Goal: Information Seeking & Learning: Learn about a topic

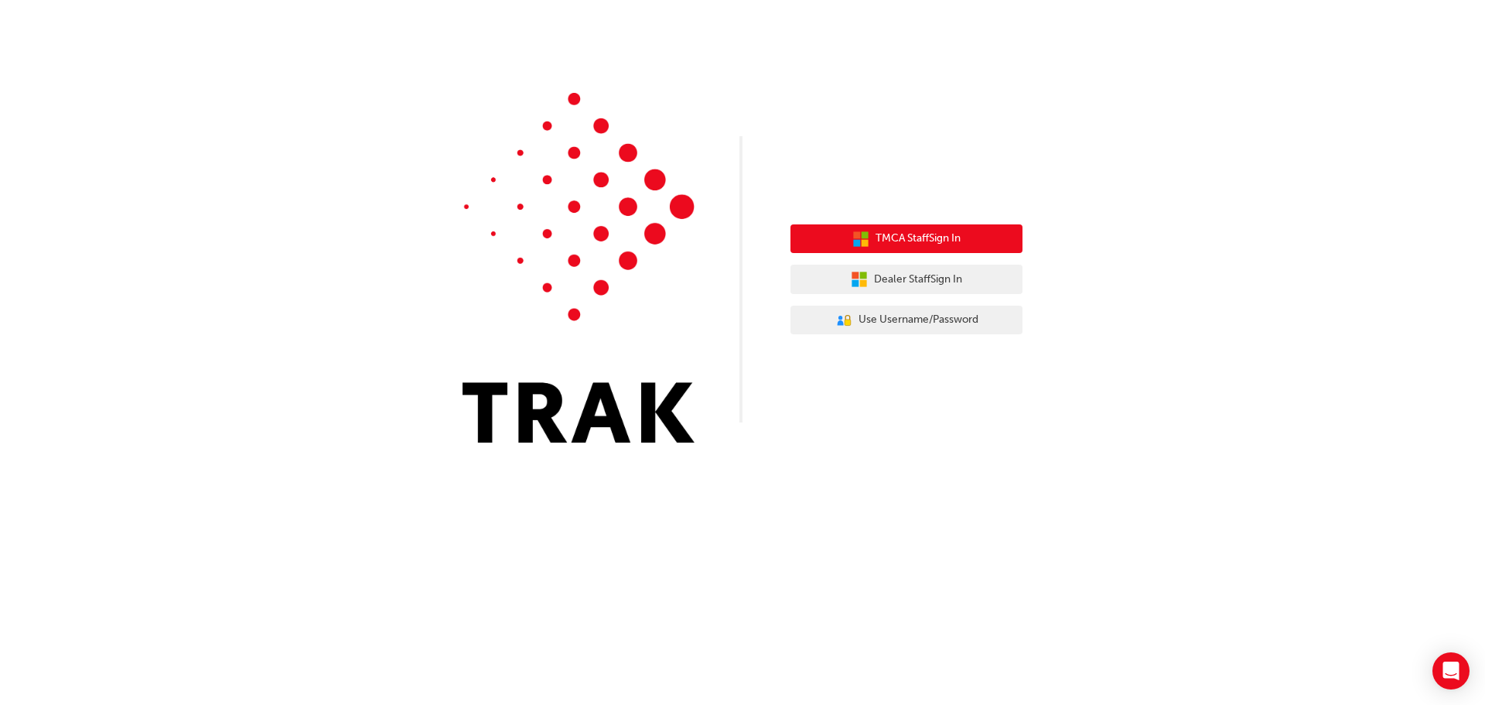
click at [905, 234] on span "TMCA Staff Sign In" at bounding box center [917, 239] width 85 height 18
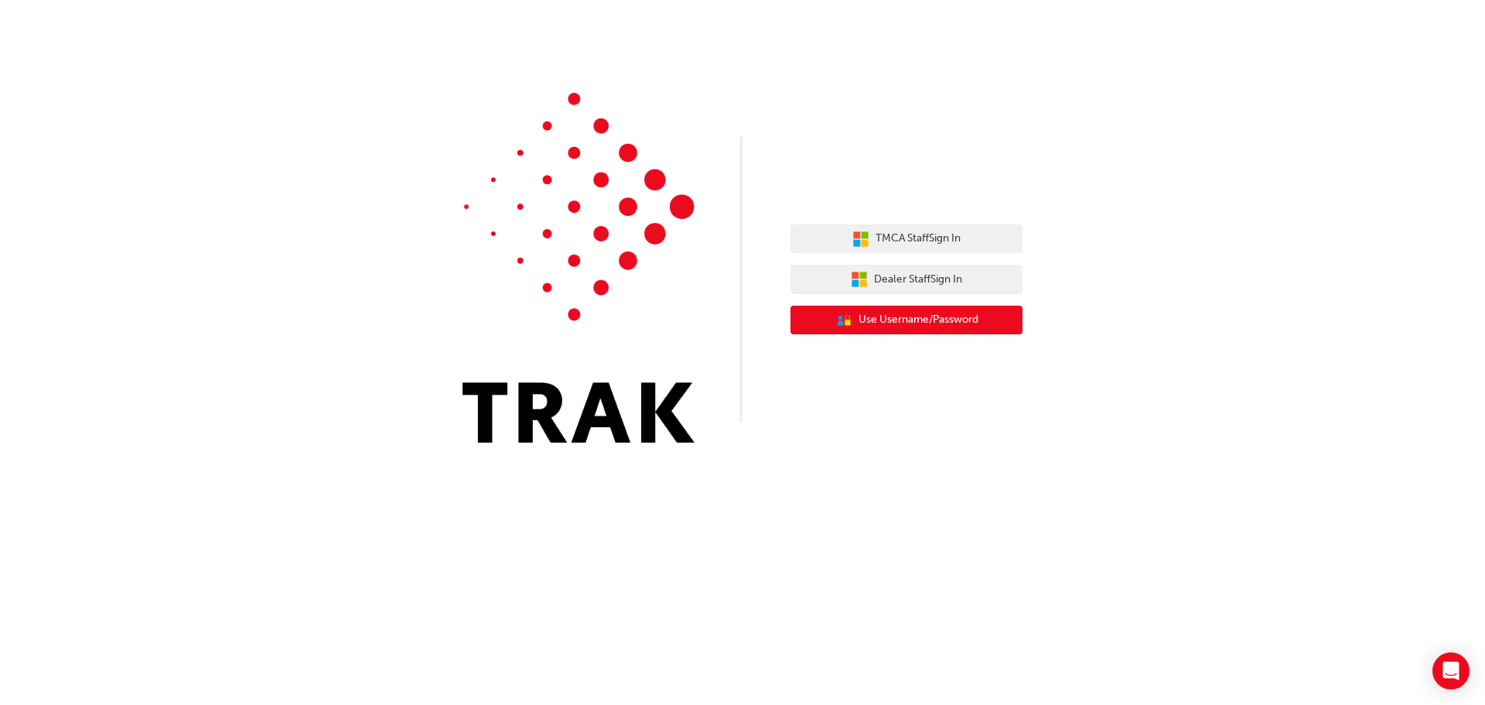
click at [953, 315] on span "Use Username/Password" at bounding box center [918, 320] width 120 height 18
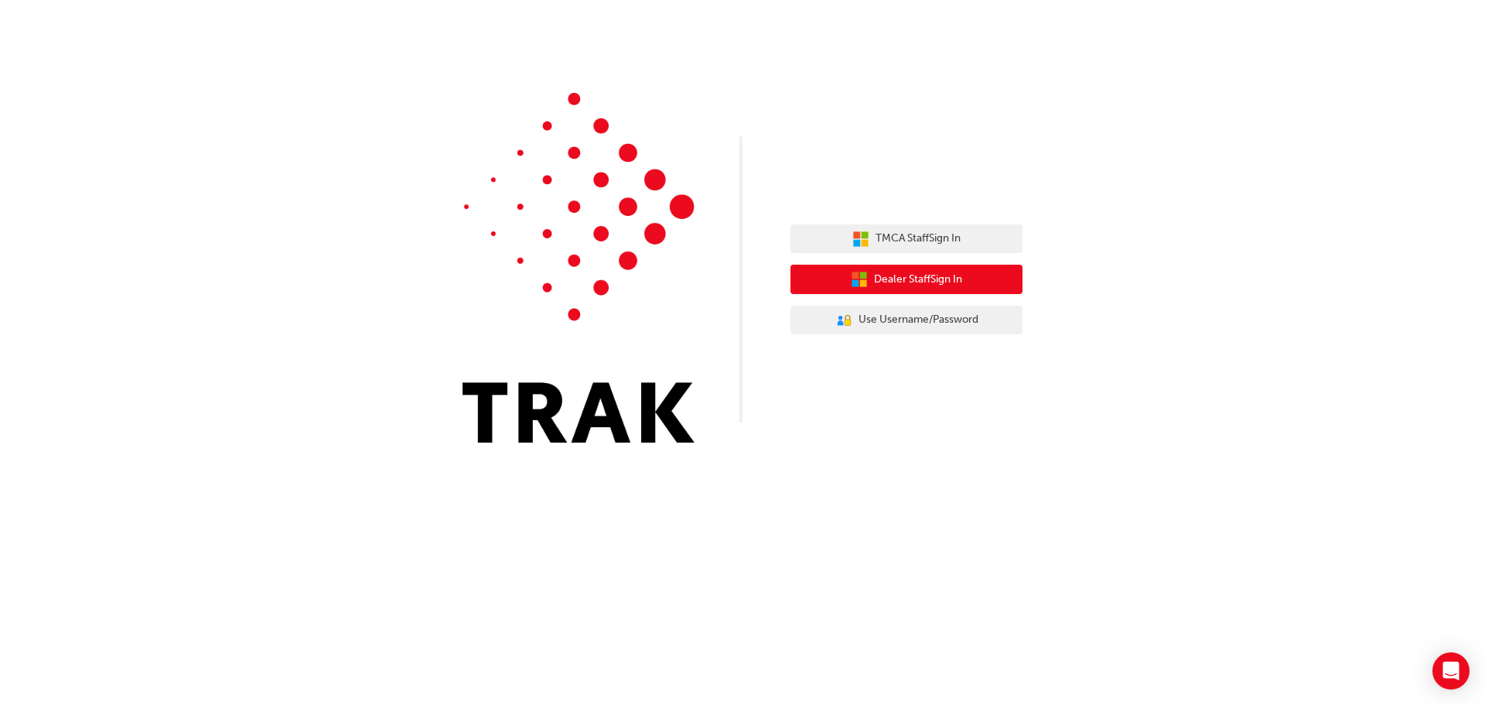
click at [870, 275] on button "Dealer Staff Sign In" at bounding box center [906, 278] width 232 height 29
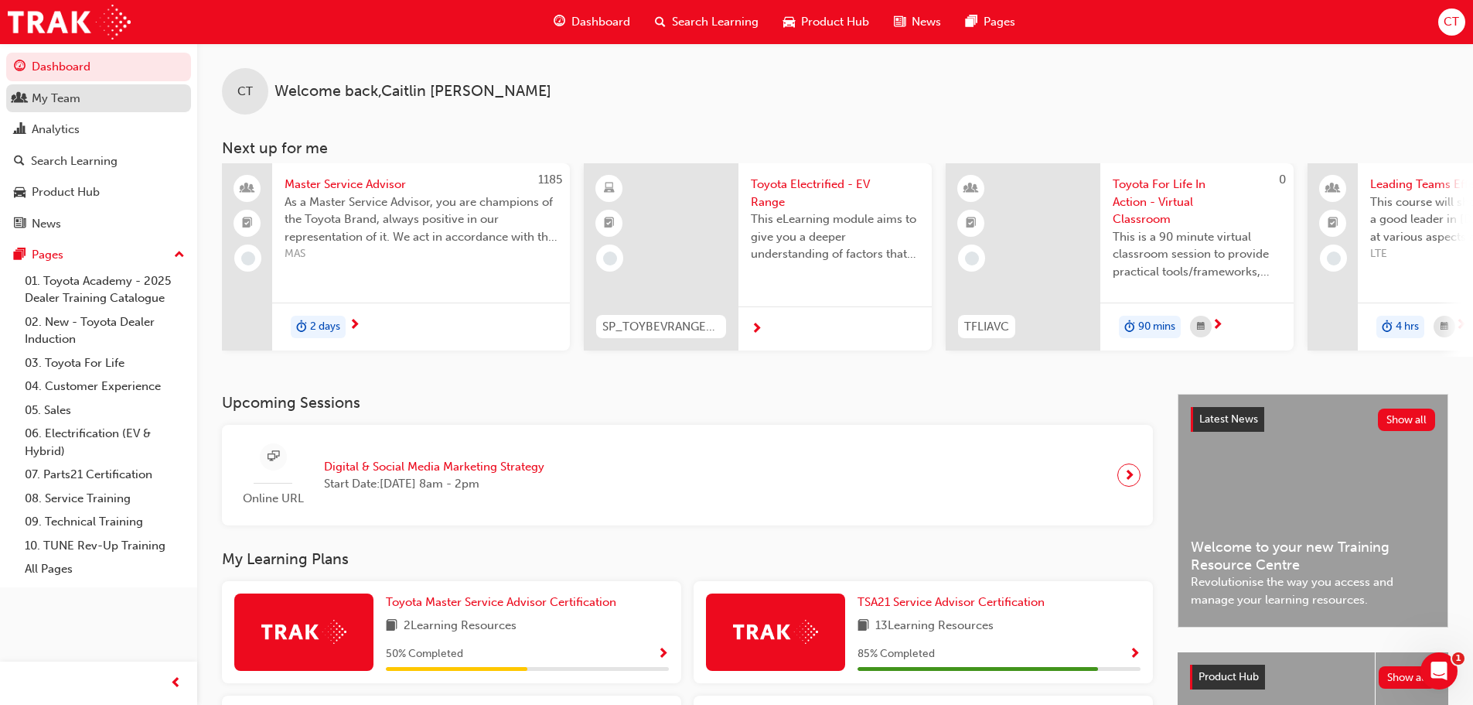
click at [71, 98] on div "My Team" at bounding box center [56, 99] width 49 height 18
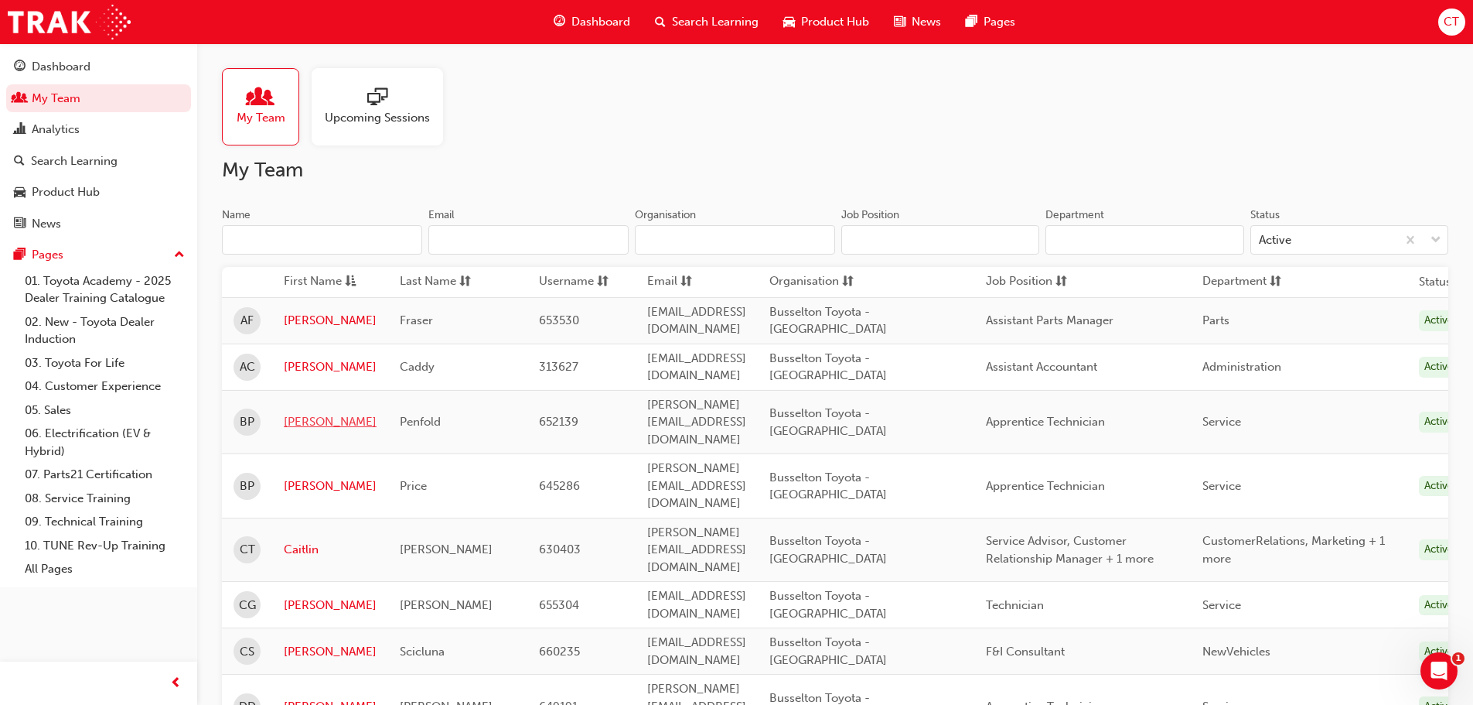
click at [316, 413] on link "[PERSON_NAME]" at bounding box center [330, 422] width 93 height 18
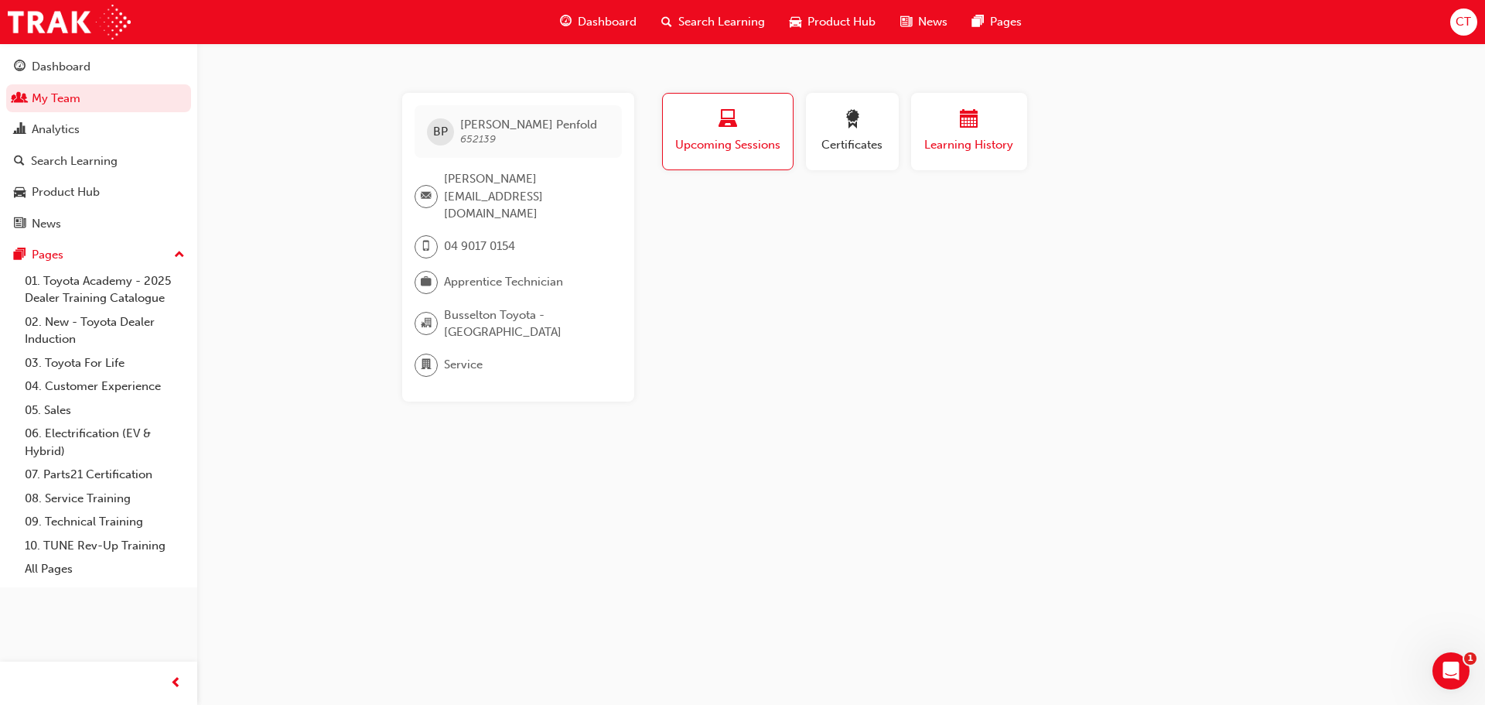
click at [980, 160] on button "Learning History" at bounding box center [969, 131] width 116 height 77
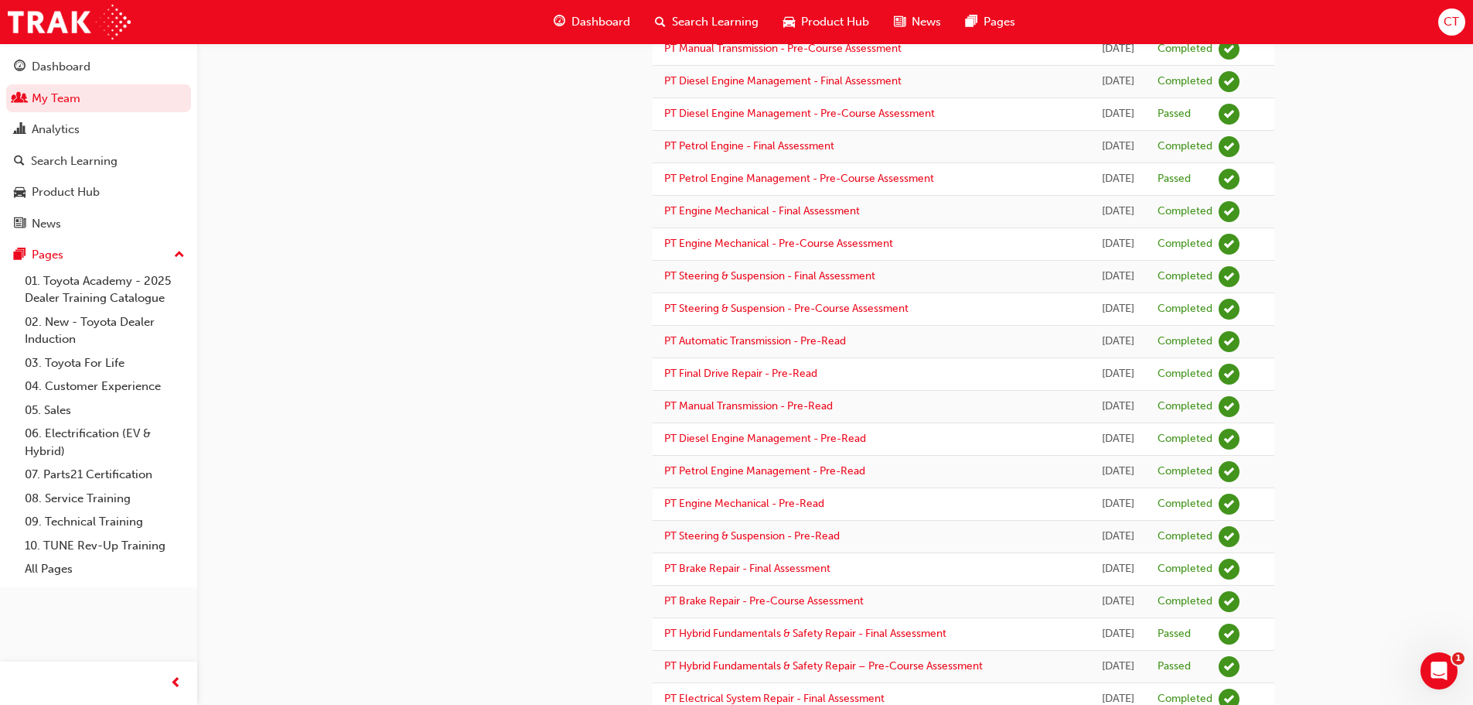
scroll to position [353, 0]
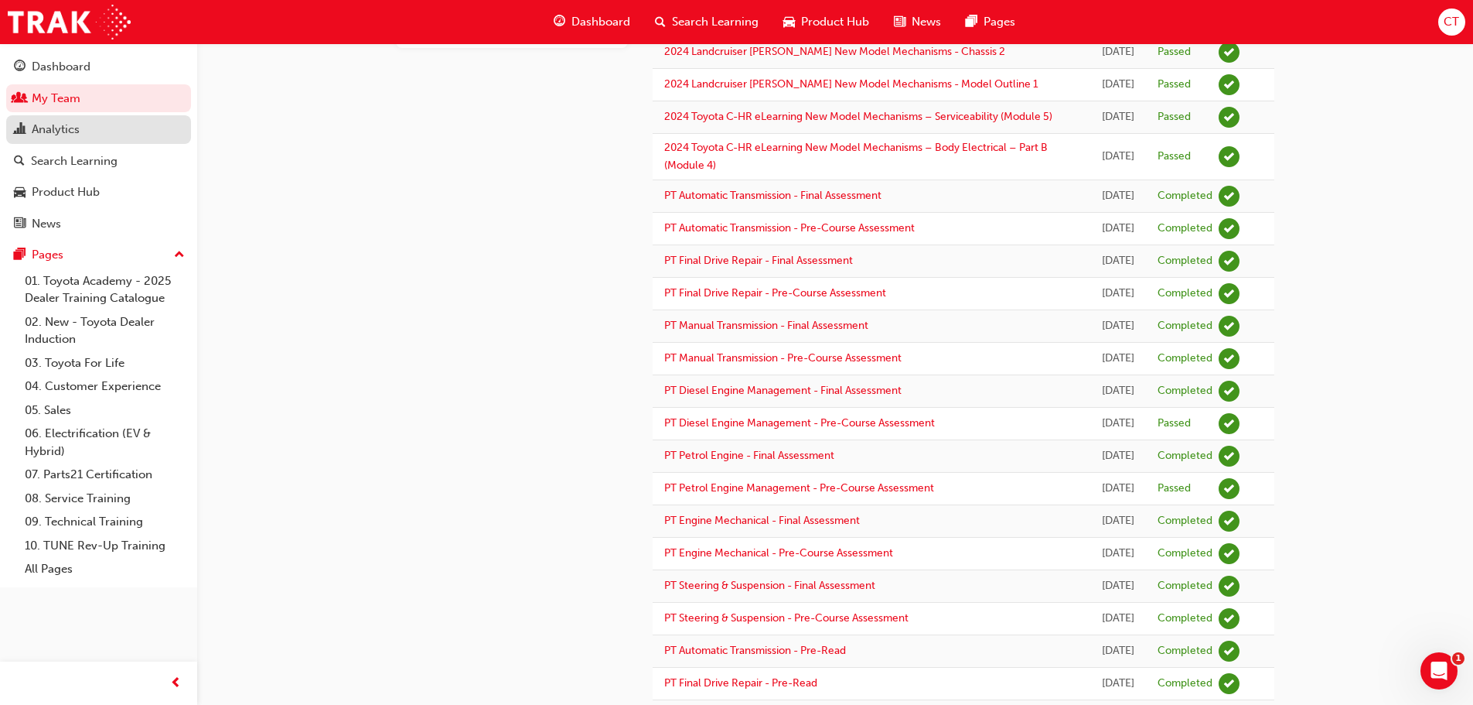
click at [87, 131] on div "Analytics" at bounding box center [98, 129] width 169 height 19
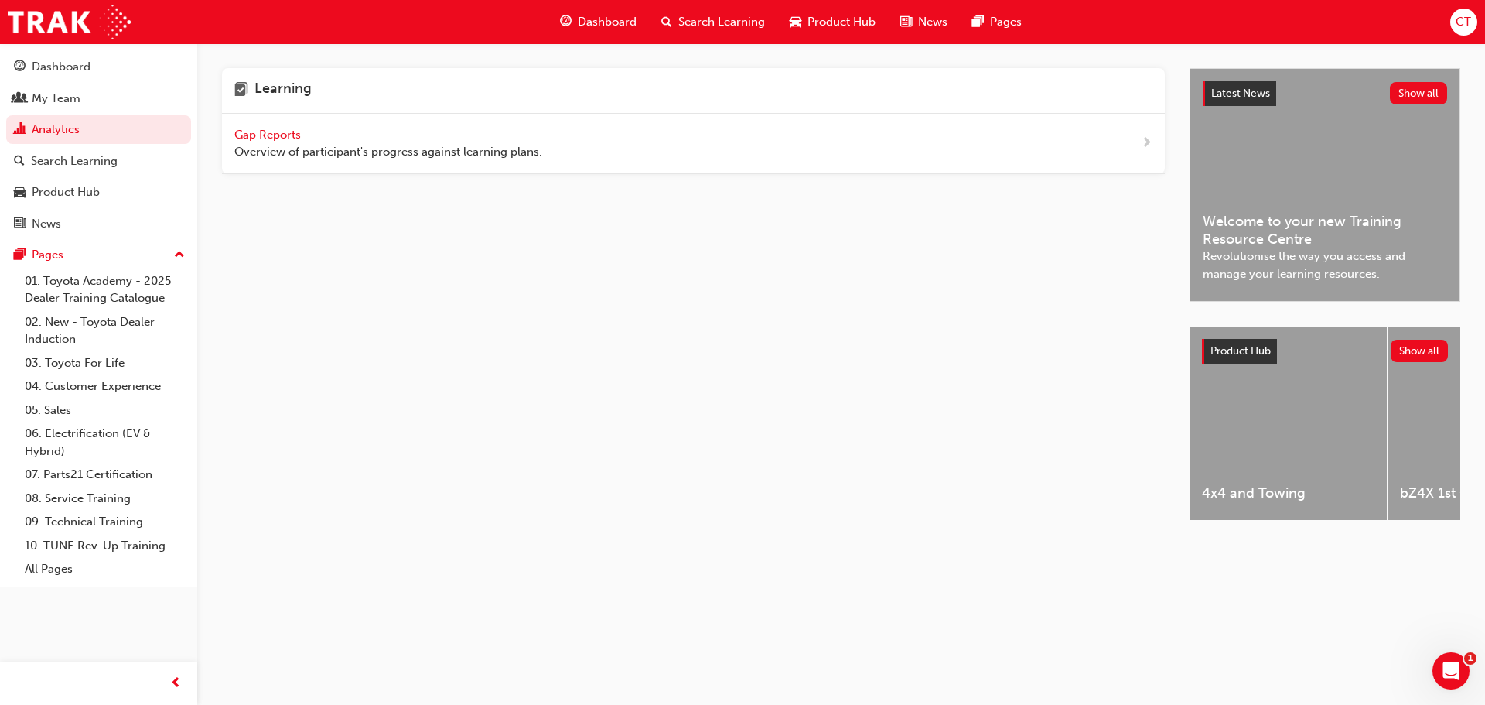
click at [258, 138] on span "Gap Reports" at bounding box center [269, 135] width 70 height 14
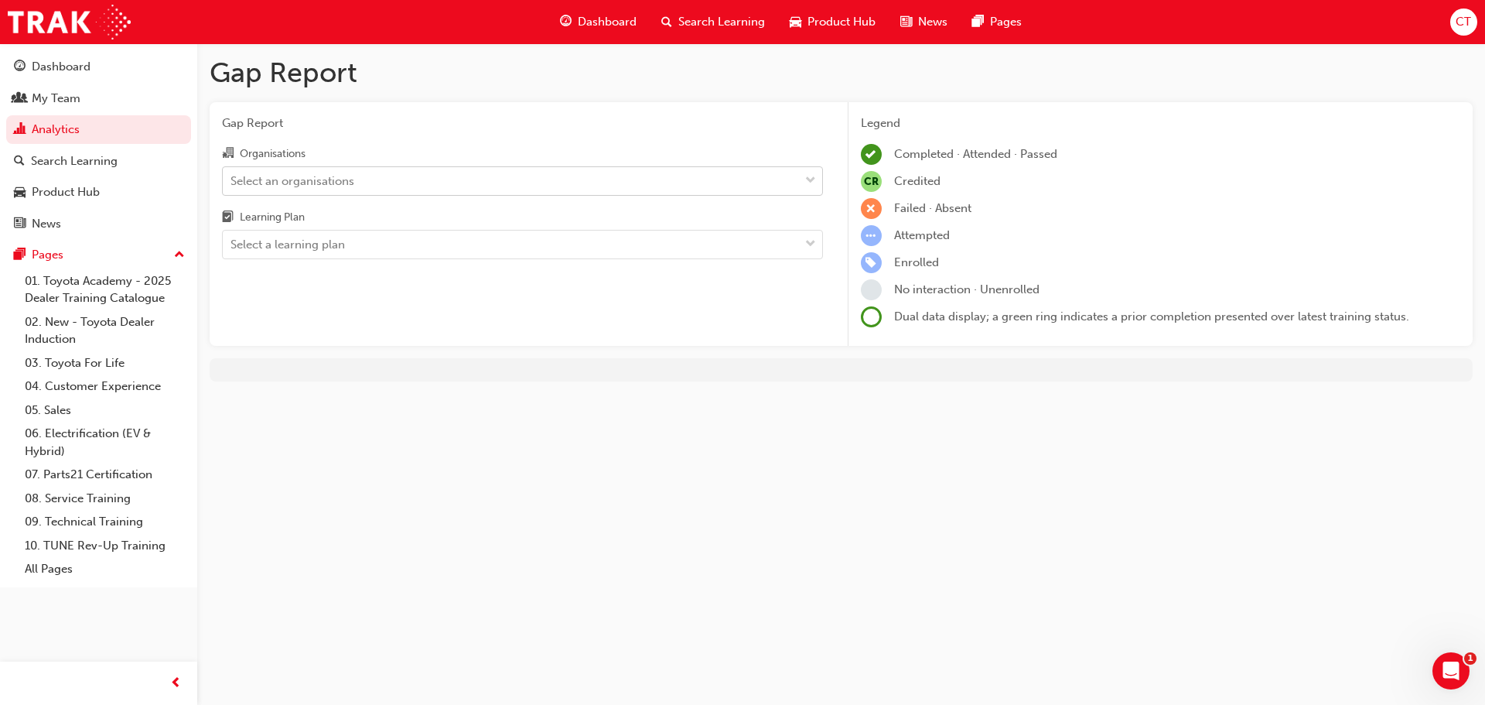
click at [593, 179] on div "Select an organisations" at bounding box center [511, 180] width 576 height 27
click at [232, 179] on input "Organisations Select an organisations" at bounding box center [231, 179] width 2 height 13
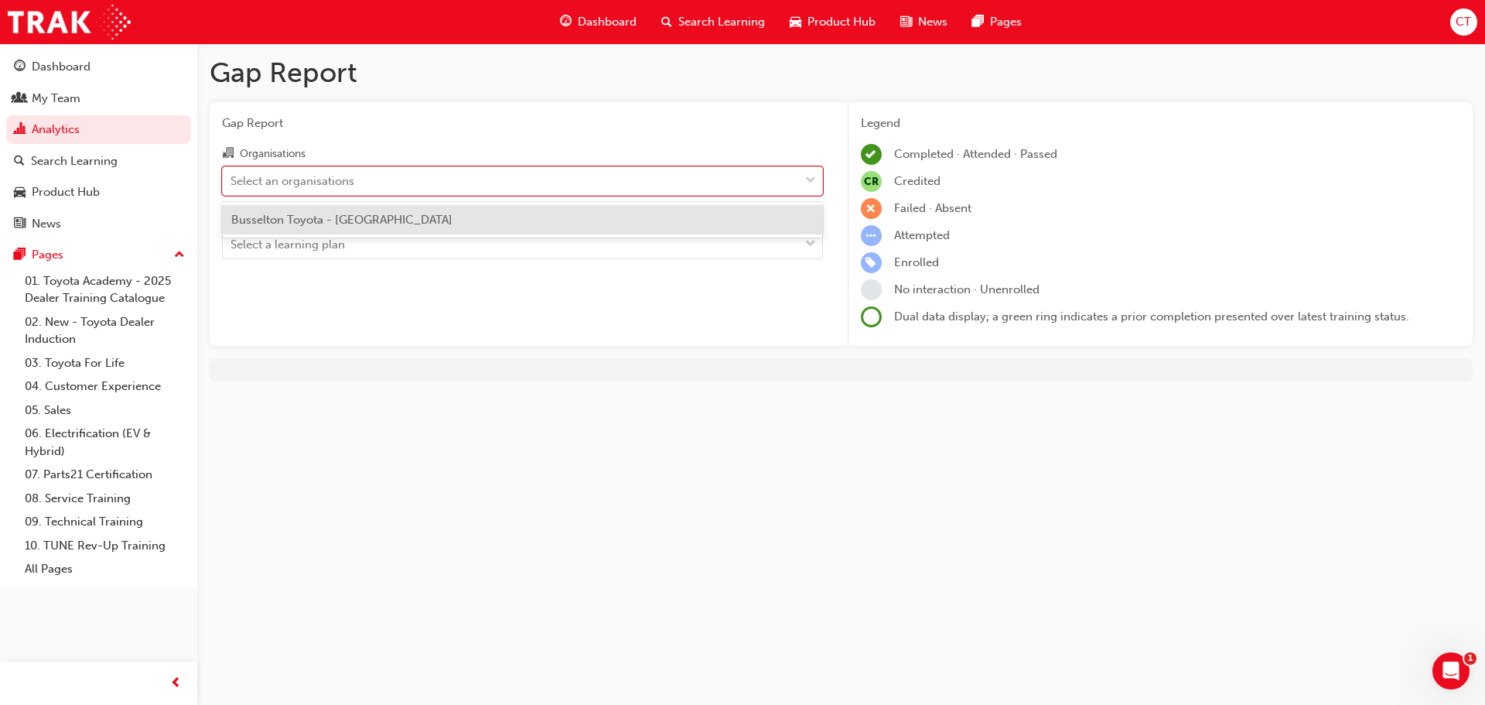
click at [554, 229] on div "Busselton Toyota - [GEOGRAPHIC_DATA]" at bounding box center [522, 220] width 601 height 30
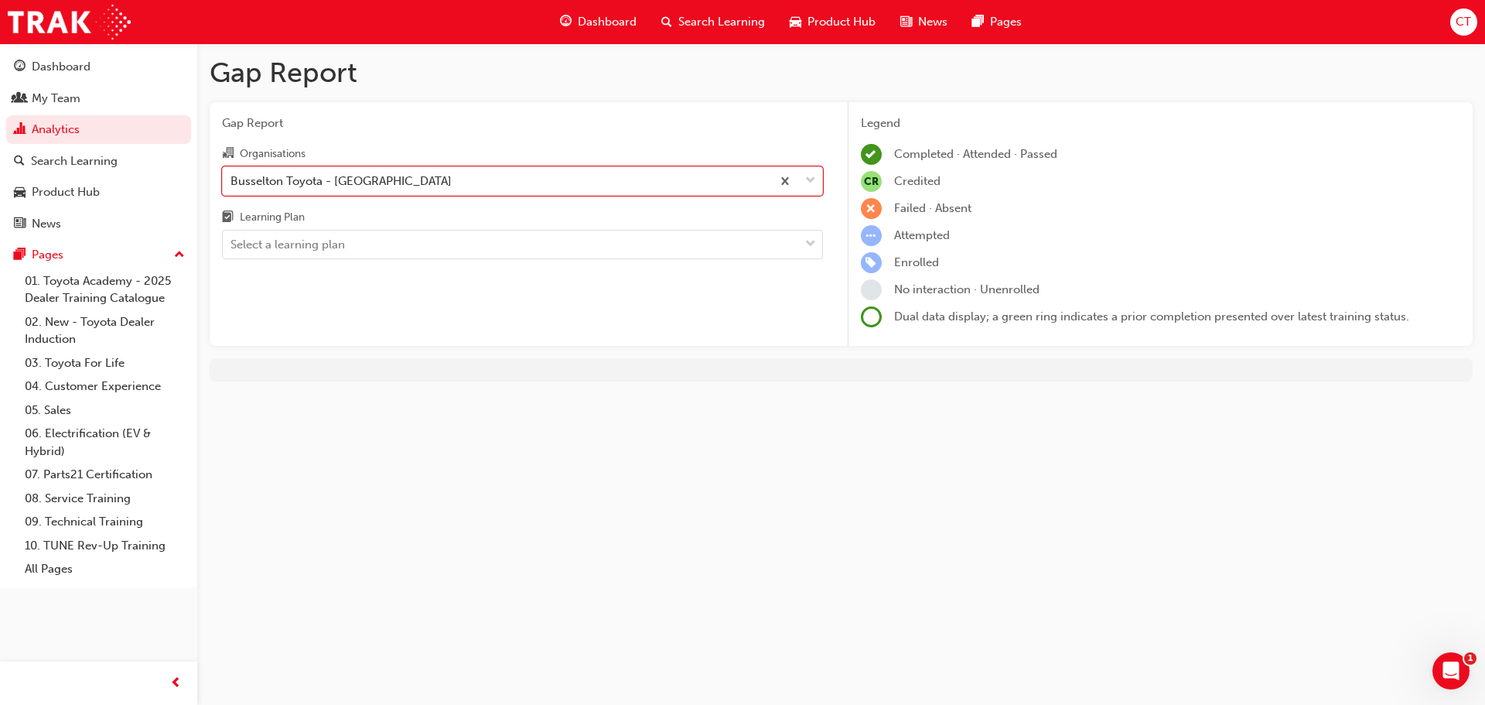
click at [572, 259] on div "Gap Report Organisations option Busselton Toyota - [GEOGRAPHIC_DATA], selected.…" at bounding box center [523, 224] width 626 height 244
click at [579, 244] on div "Select a learning plan" at bounding box center [511, 244] width 576 height 27
click at [232, 244] on input "Learning Plan Select a learning plan" at bounding box center [231, 243] width 2 height 13
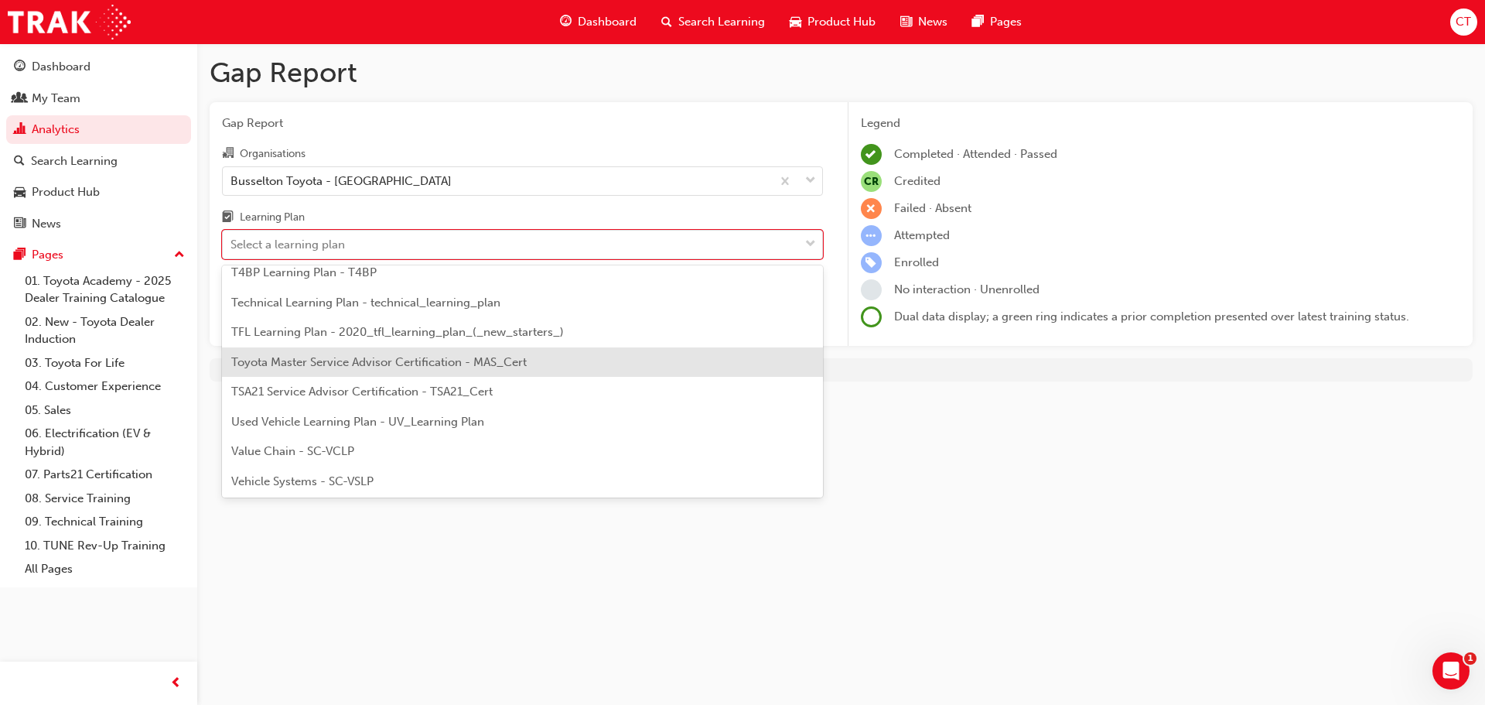
scroll to position [667, 0]
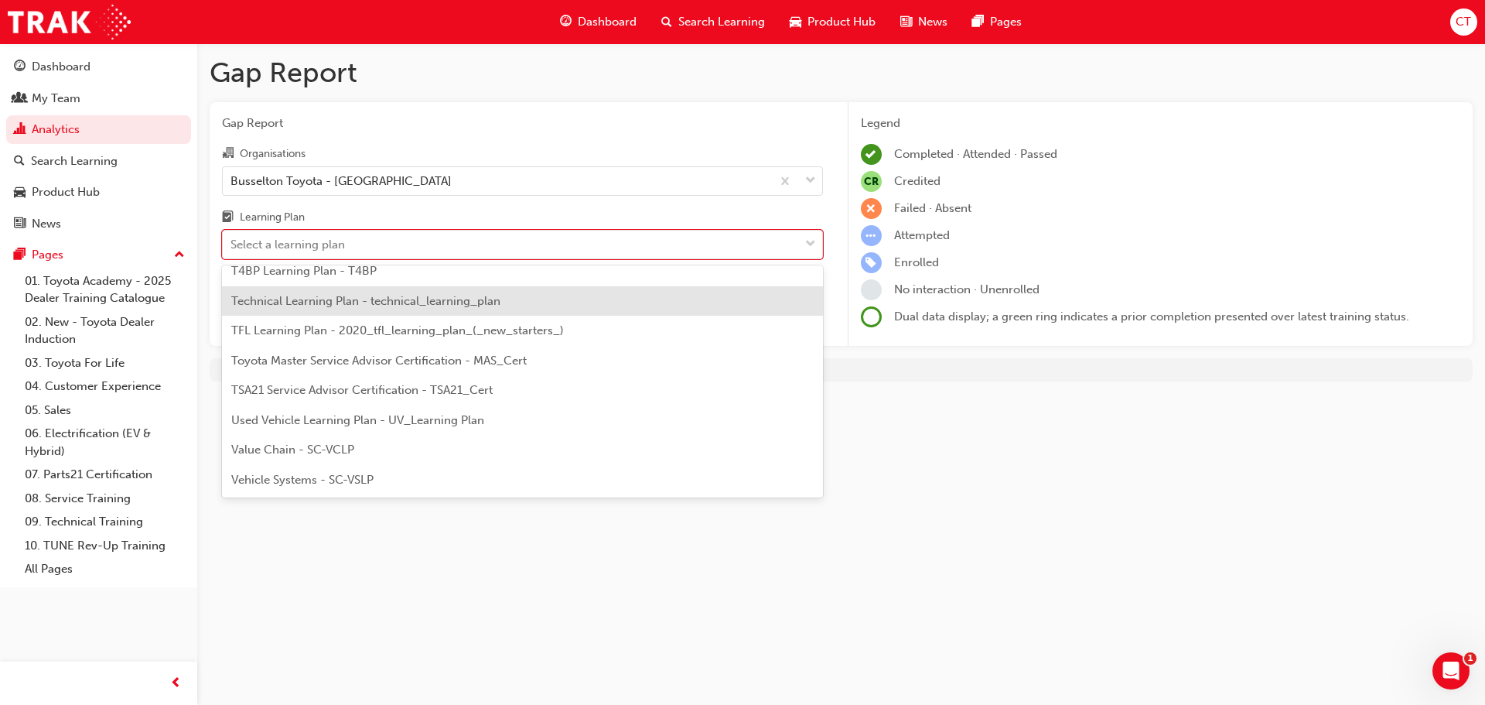
click at [353, 309] on div "Technical Learning Plan - technical_learning_plan" at bounding box center [522, 301] width 601 height 30
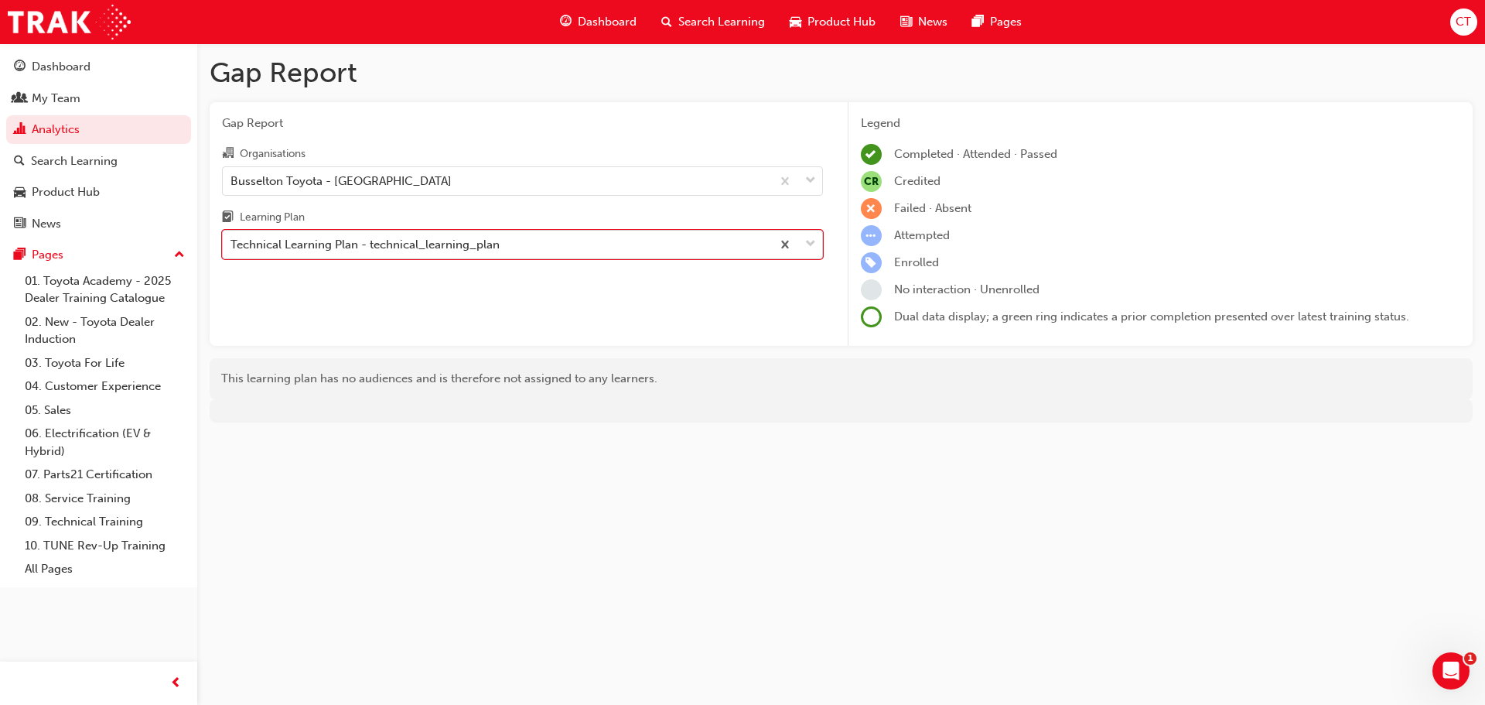
click at [565, 245] on div "Technical Learning Plan - technical_learning_plan" at bounding box center [497, 244] width 548 height 27
click at [232, 245] on input "Learning Plan option Technical Learning Plan - technical_learning_plan, selecte…" at bounding box center [231, 243] width 2 height 13
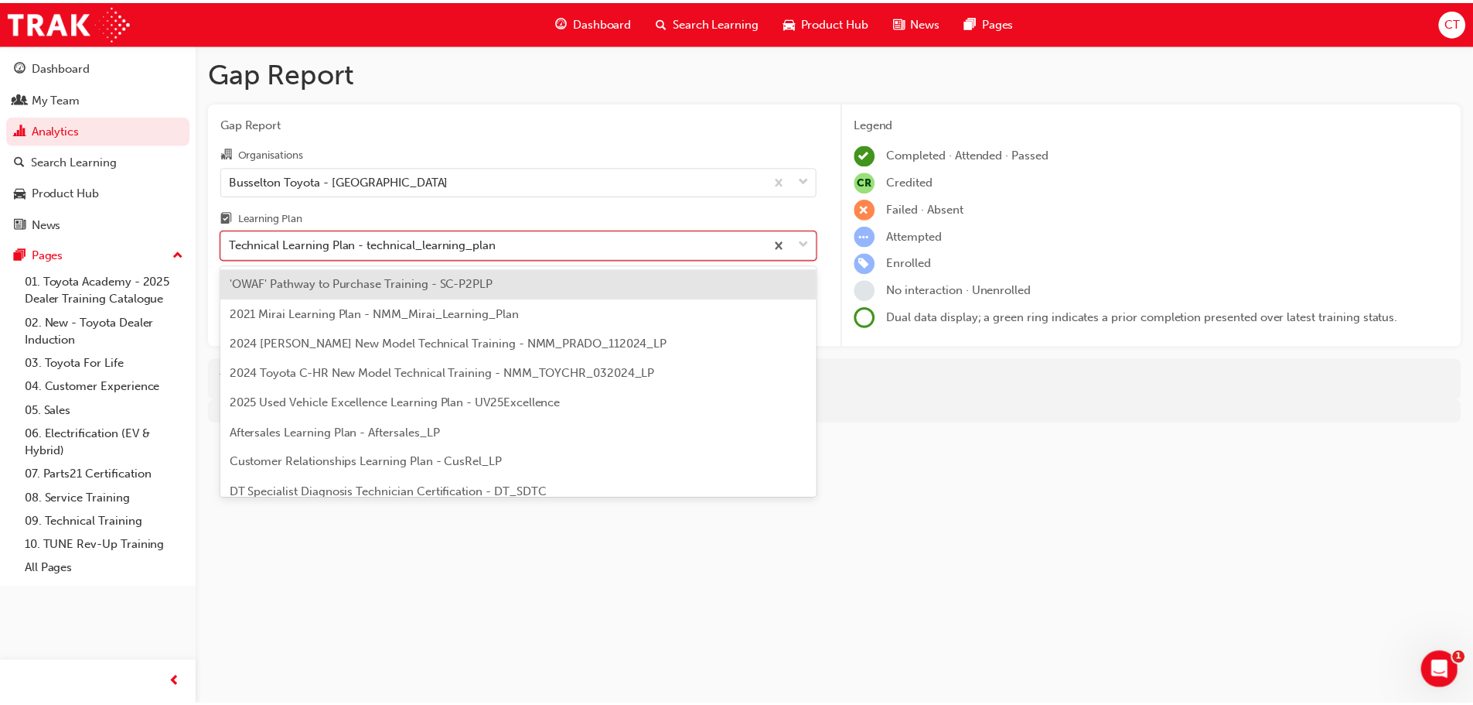
scroll to position [497, 0]
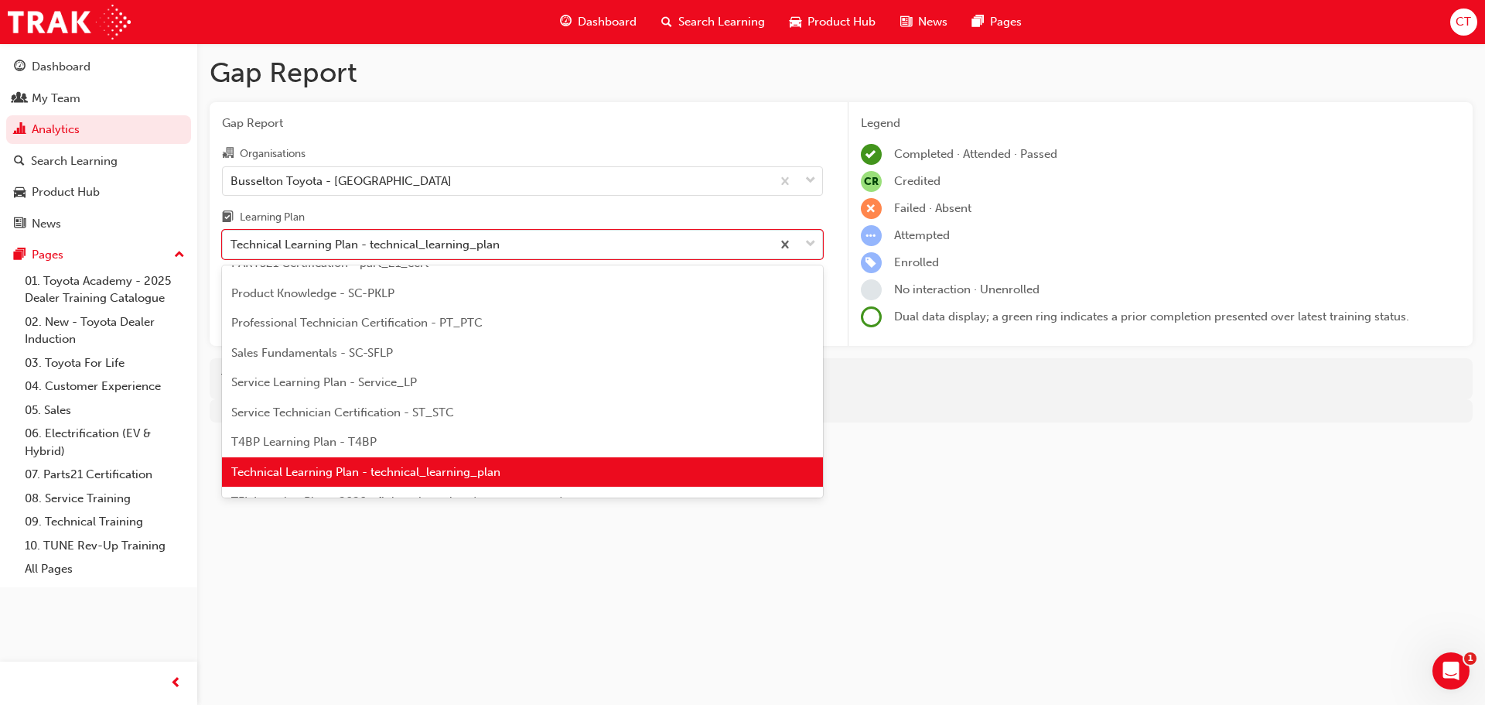
click at [475, 412] on div "Service Technician Certification - ST_STC" at bounding box center [522, 413] width 601 height 30
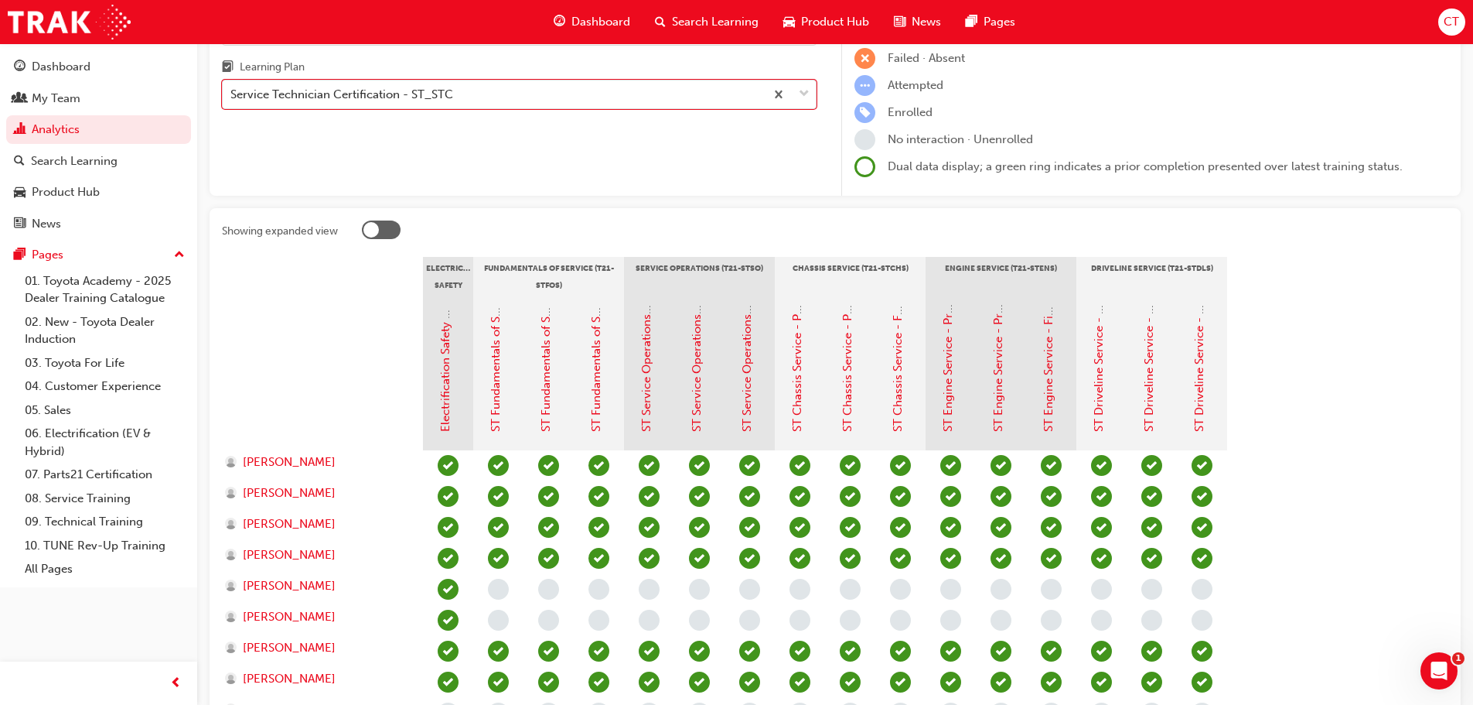
scroll to position [155, 0]
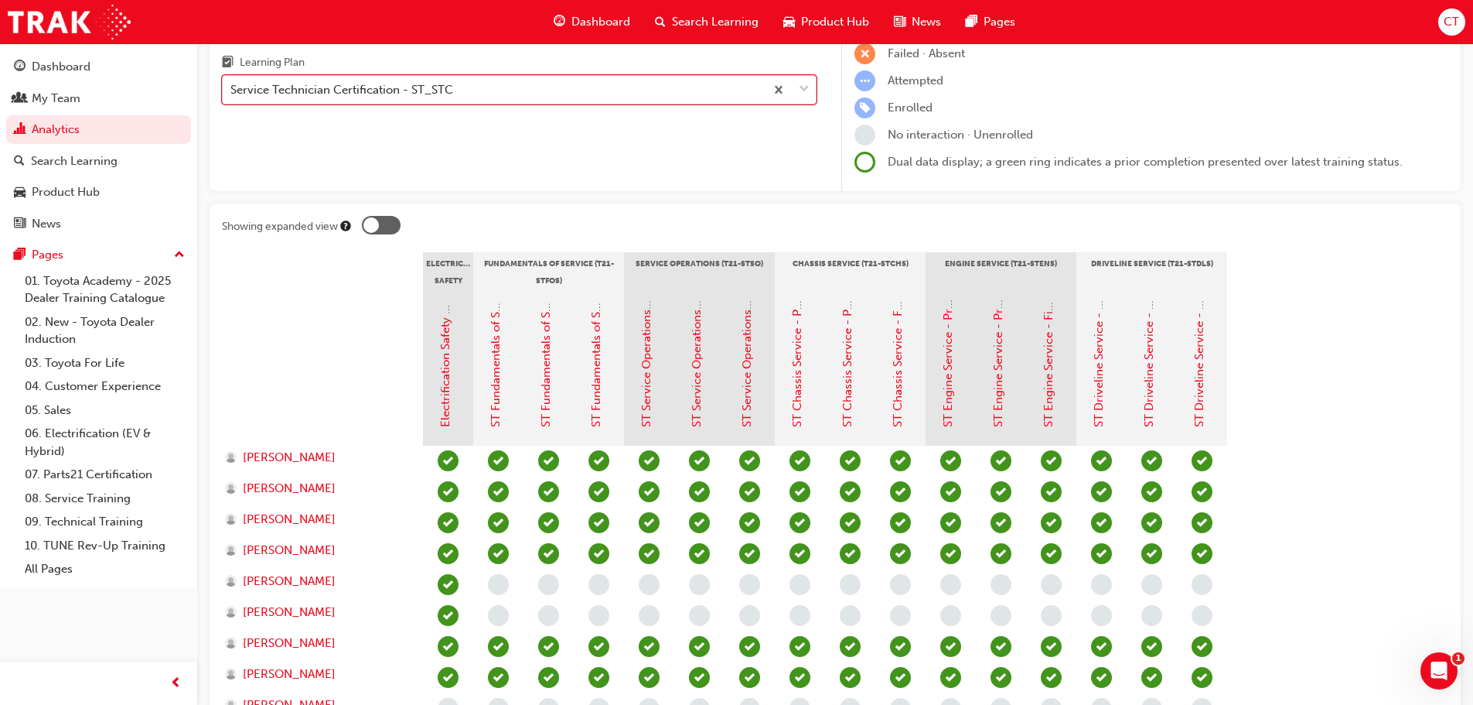
click at [506, 87] on div "Service Technician Certification - ST_STC" at bounding box center [494, 90] width 542 height 27
click at [232, 87] on input "Learning Plan option Service Technician Certification - ST_STC, selected. 0 res…" at bounding box center [231, 89] width 2 height 13
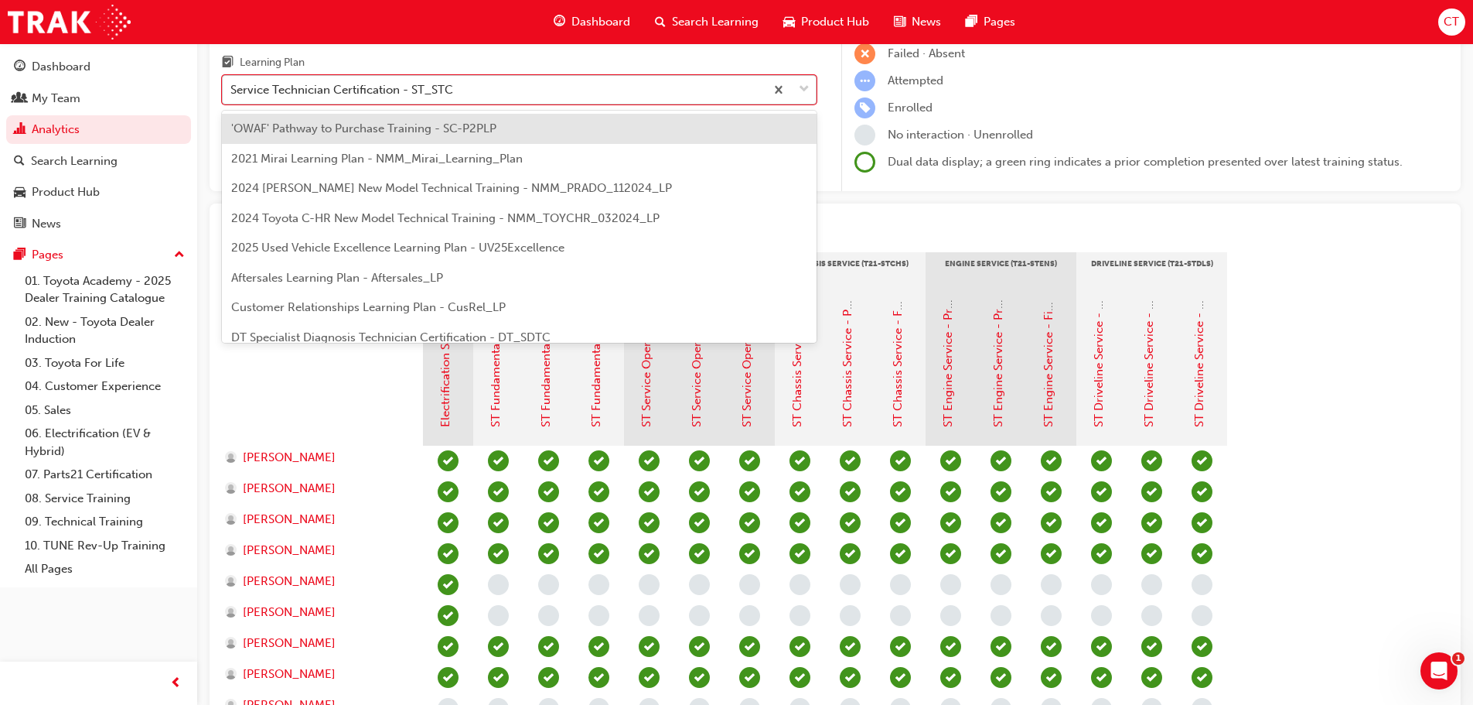
scroll to position [437, 0]
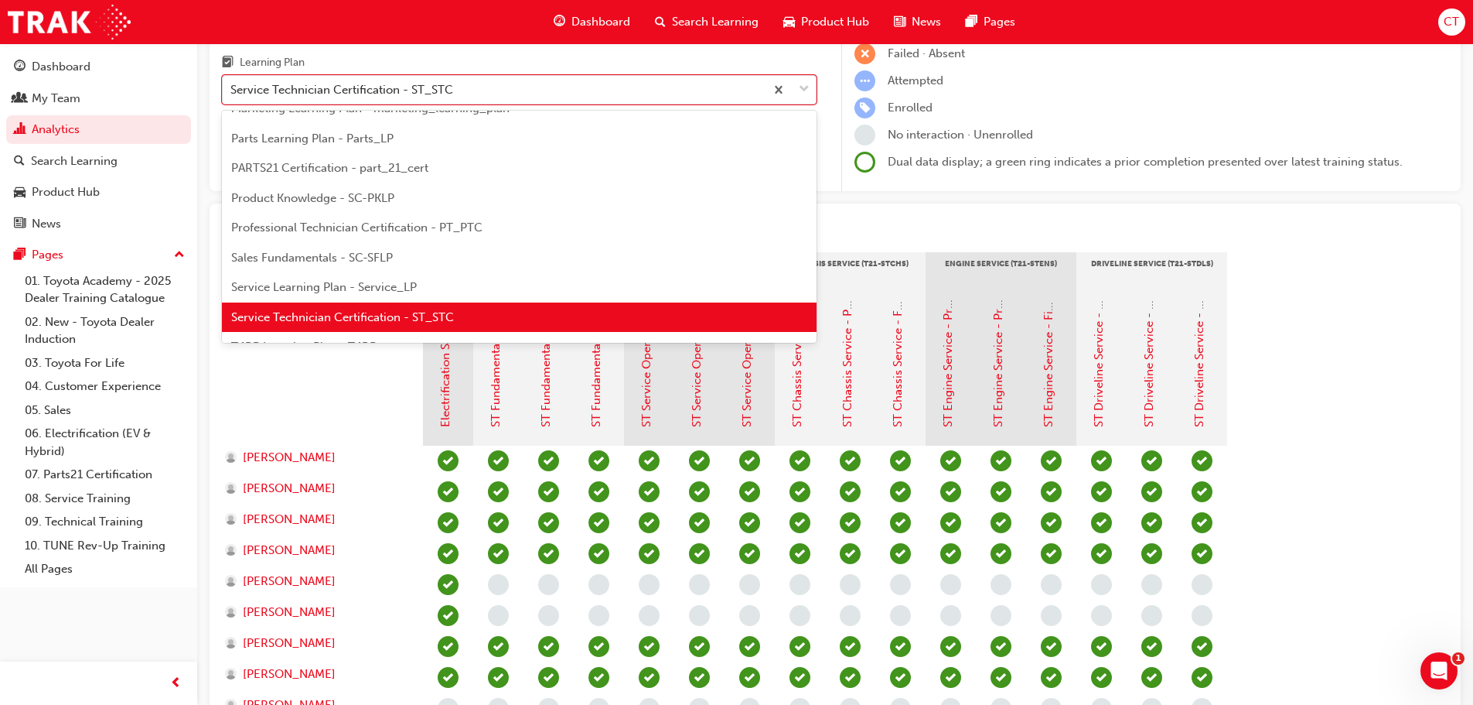
click at [319, 289] on span "Service Learning Plan - Service_LP" at bounding box center [324, 287] width 186 height 14
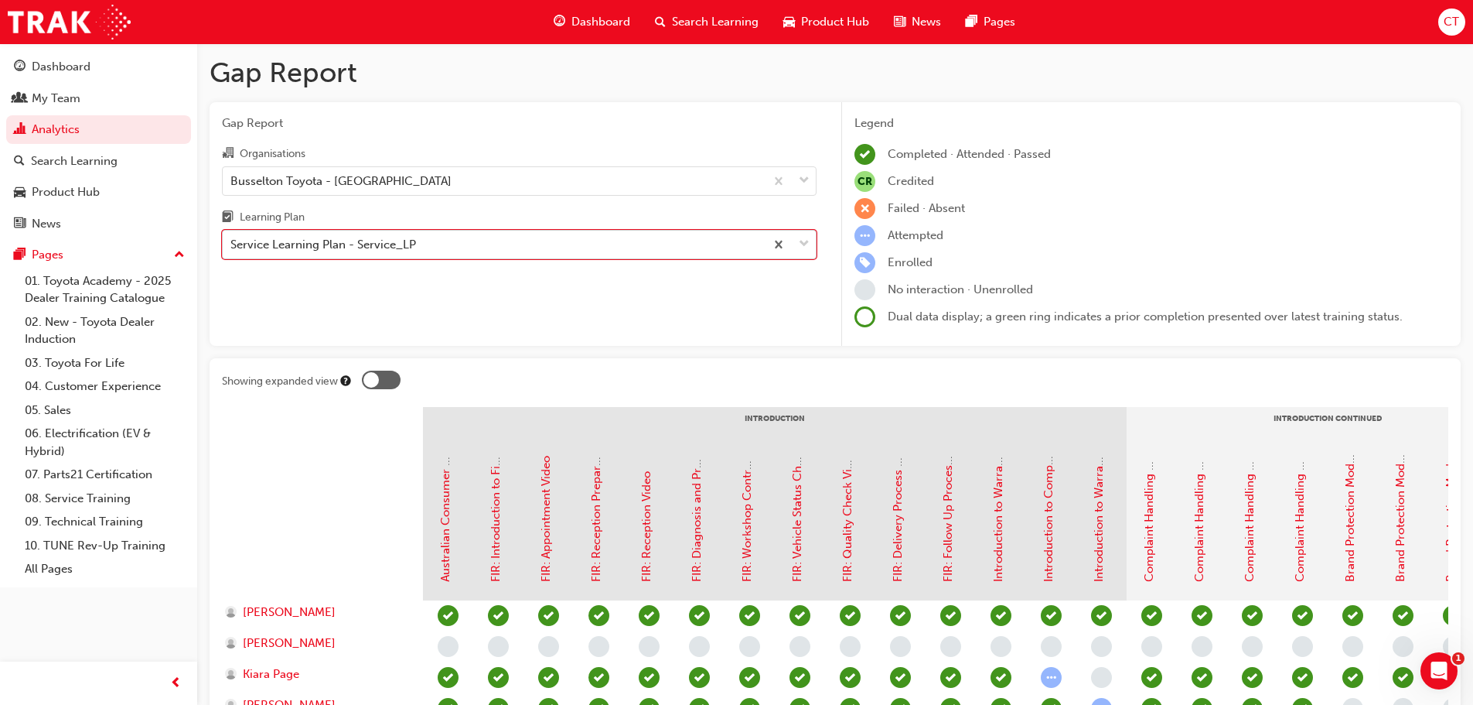
click at [439, 247] on div "Service Learning Plan - Service_LP" at bounding box center [494, 244] width 542 height 27
click at [232, 247] on input "Learning Plan option Service Learning Plan - Service_LP, selected. 0 results av…" at bounding box center [231, 243] width 2 height 13
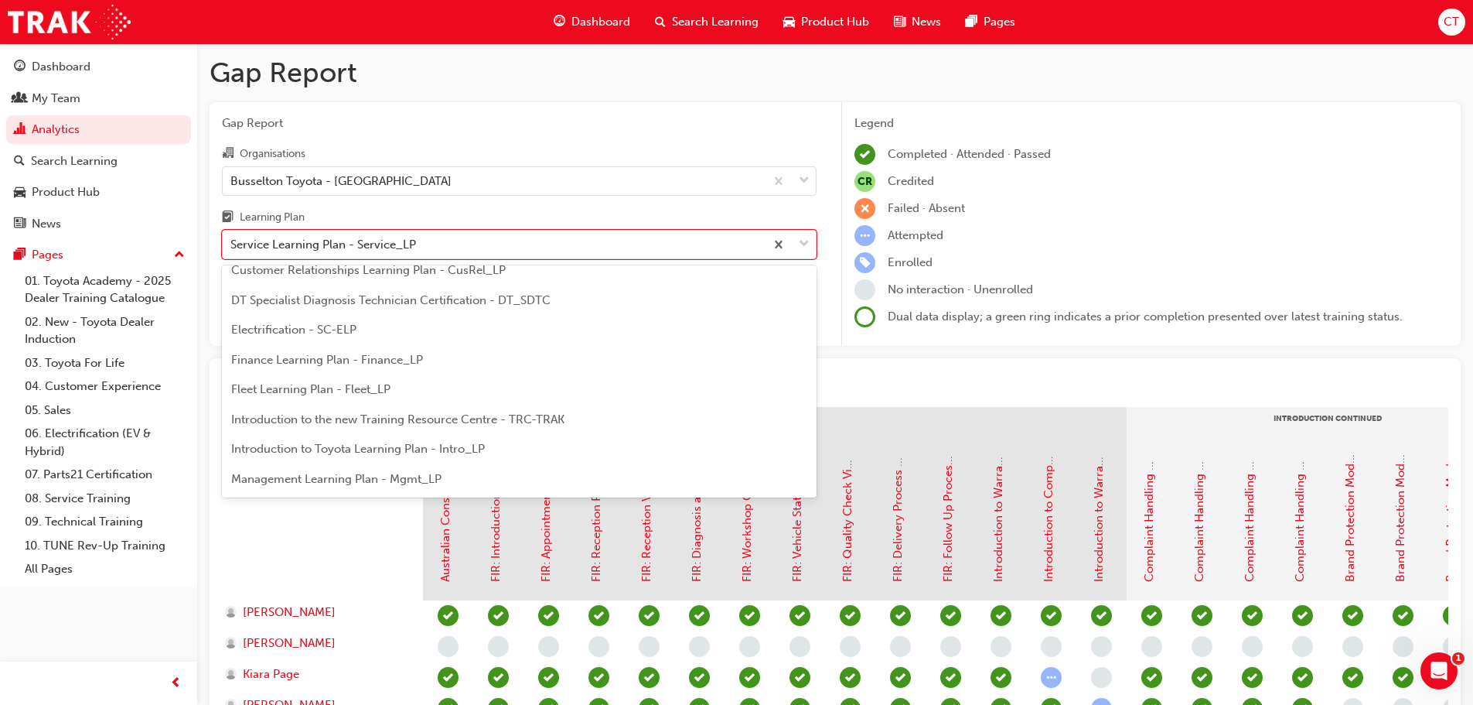
scroll to position [190, 0]
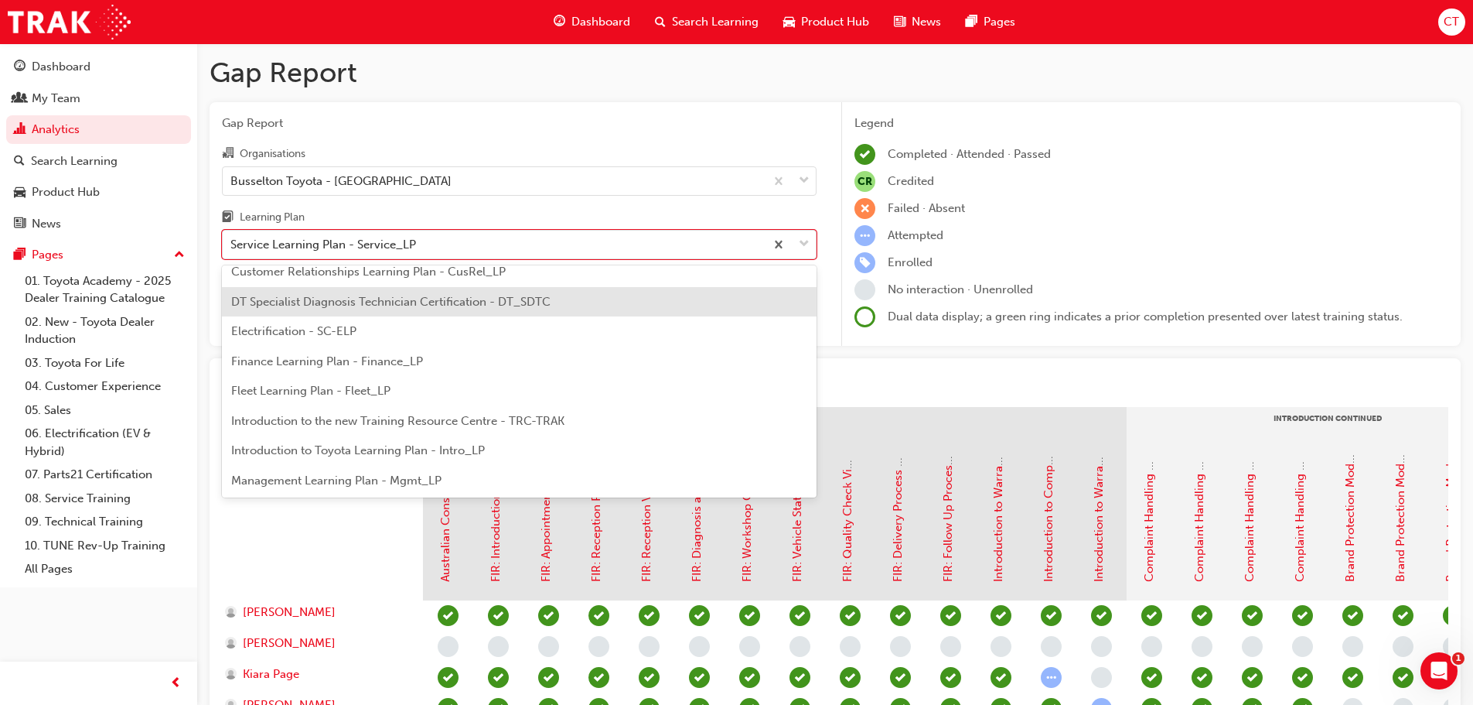
click at [469, 303] on span "DT Specialist Diagnosis Technician Certification - DT_SDTC" at bounding box center [390, 302] width 319 height 14
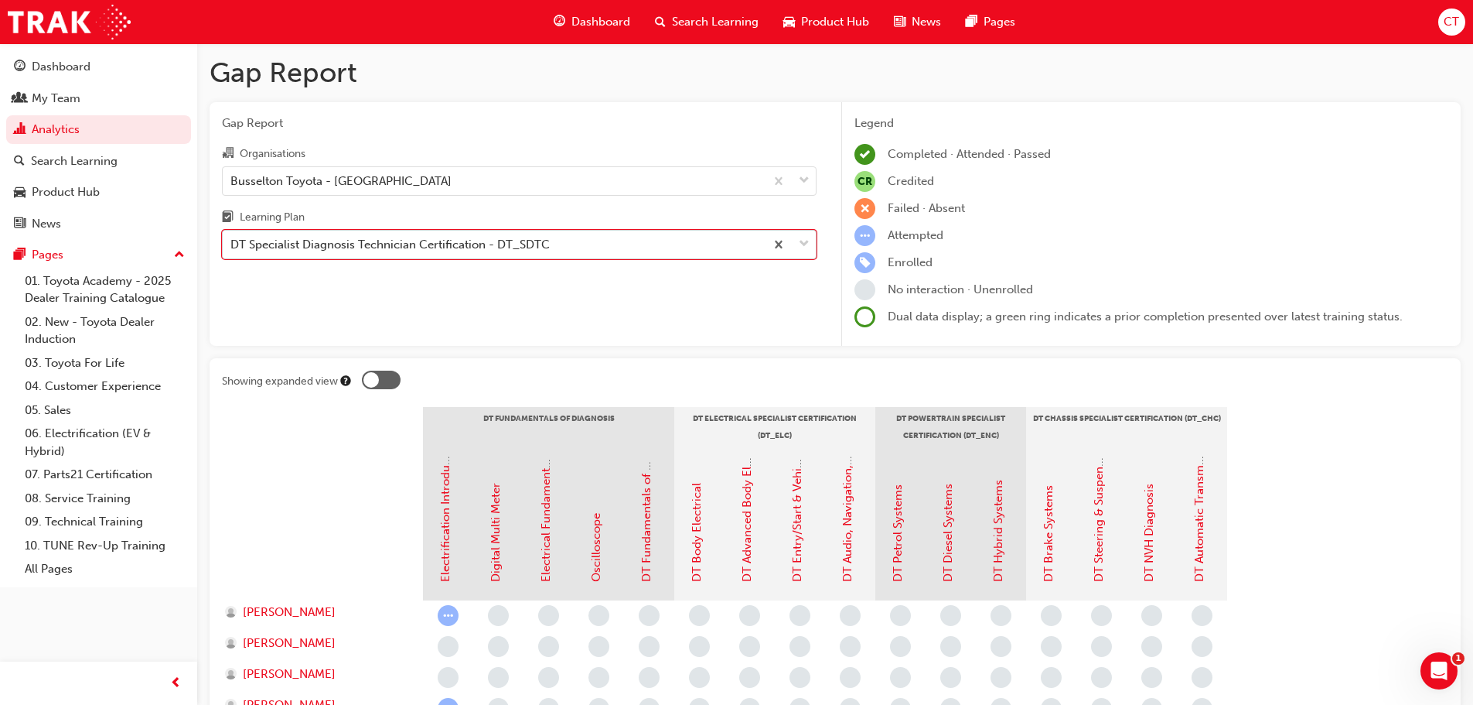
click at [807, 241] on span "down-icon" at bounding box center [804, 244] width 11 height 20
click at [232, 241] on input "Learning Plan option DT Specialist Diagnosis Technician Certification - DT_SDTC…" at bounding box center [231, 243] width 2 height 13
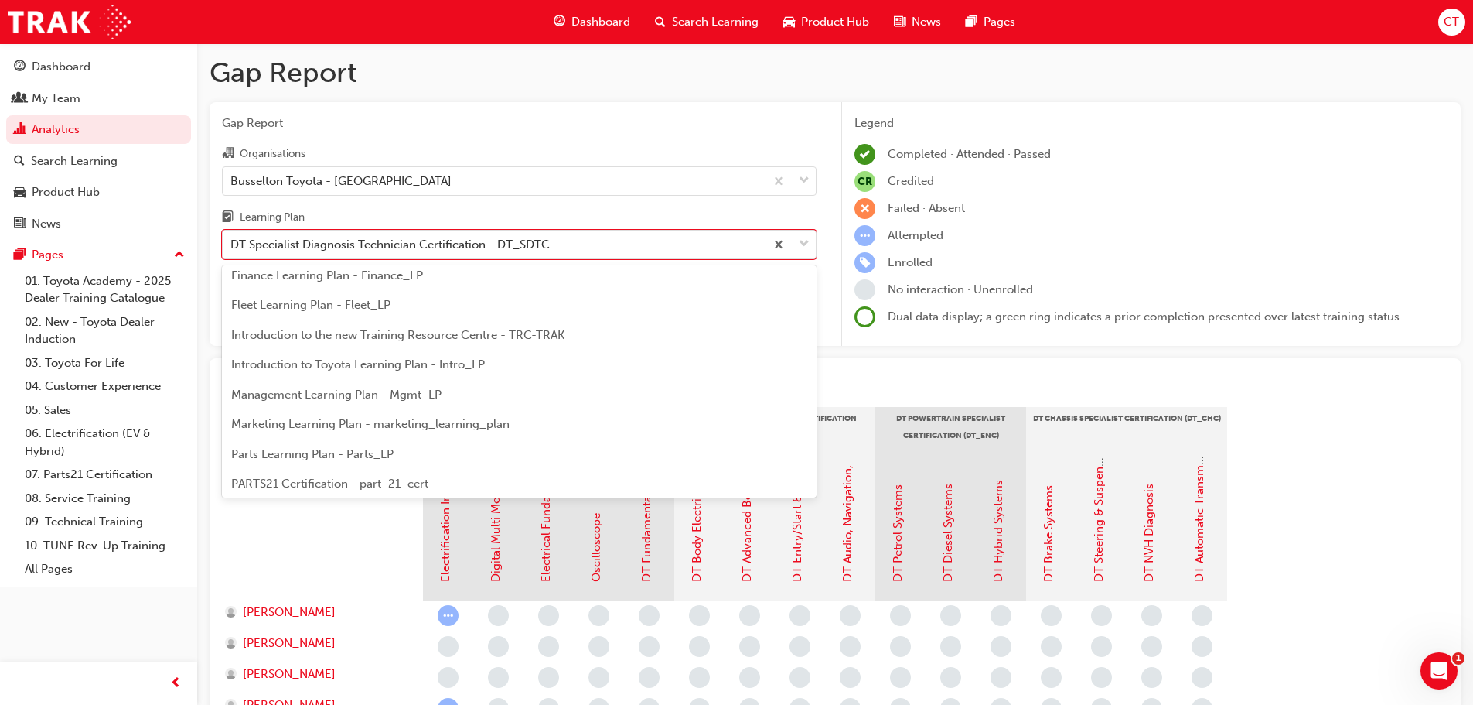
scroll to position [289, 0]
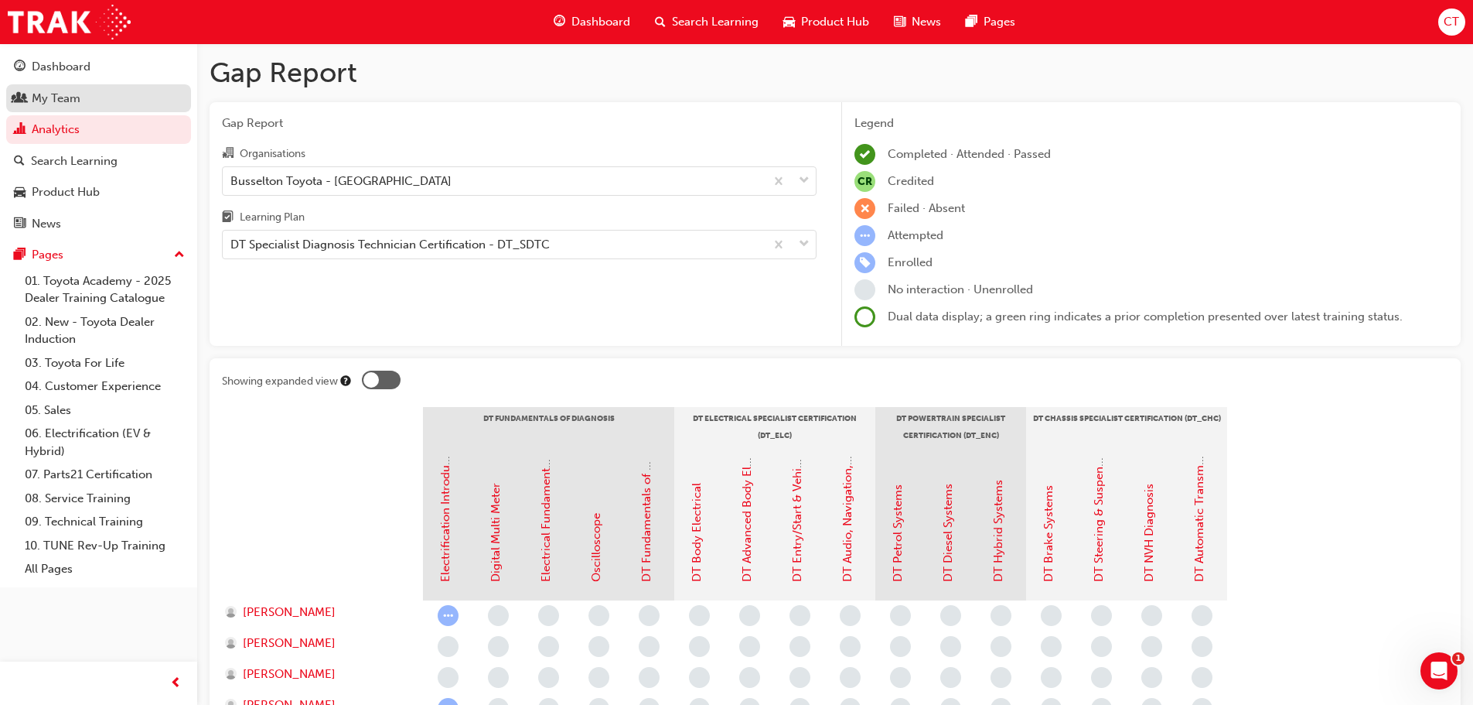
click at [77, 107] on div "My Team" at bounding box center [98, 98] width 169 height 19
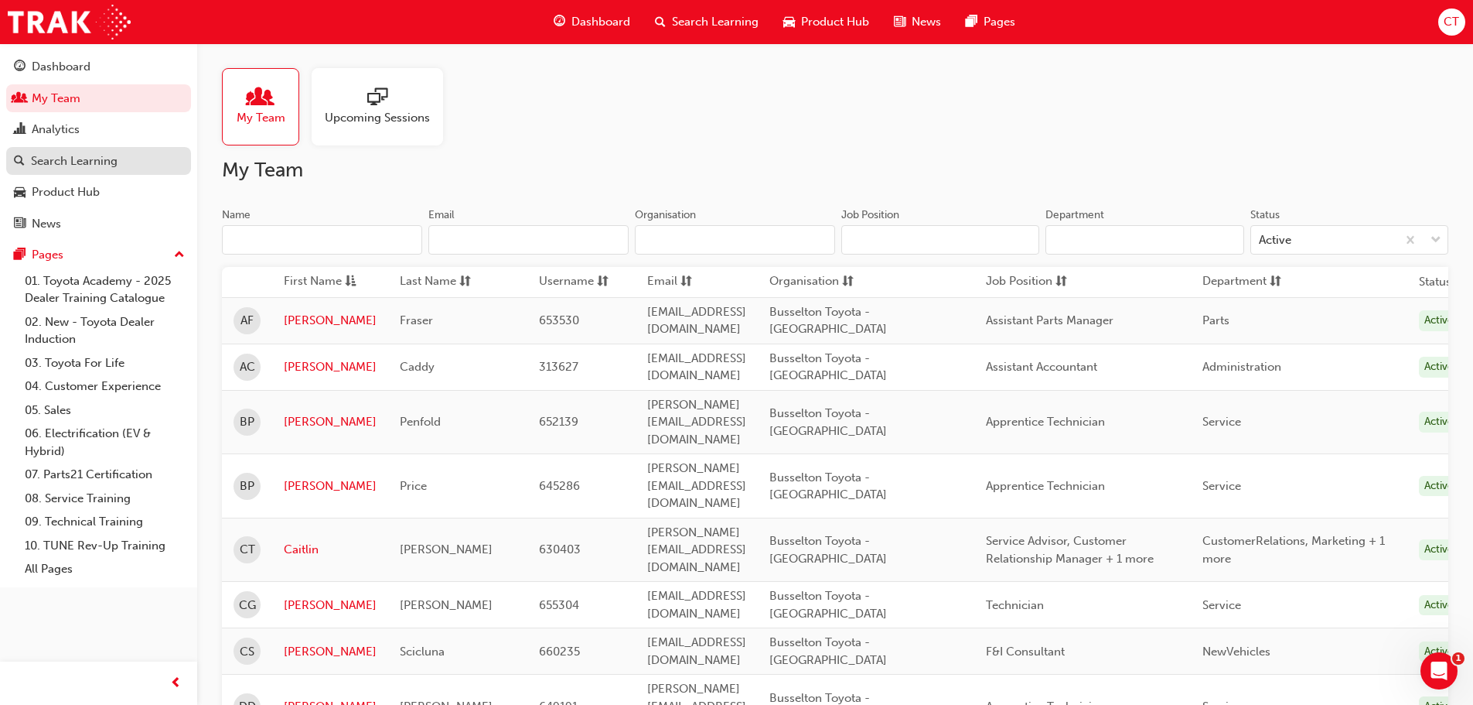
click at [77, 159] on div "Search Learning" at bounding box center [74, 161] width 87 height 18
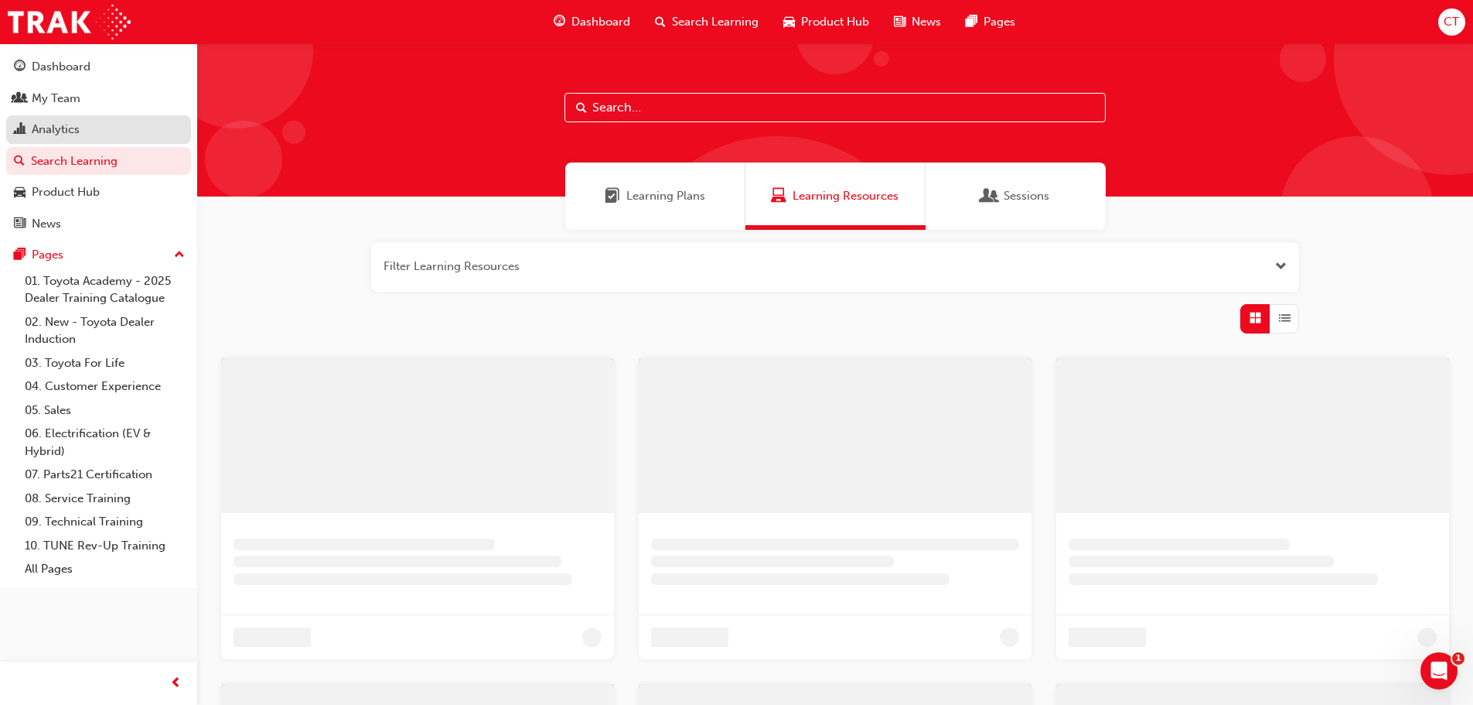
click at [75, 131] on div "Analytics" at bounding box center [56, 130] width 48 height 18
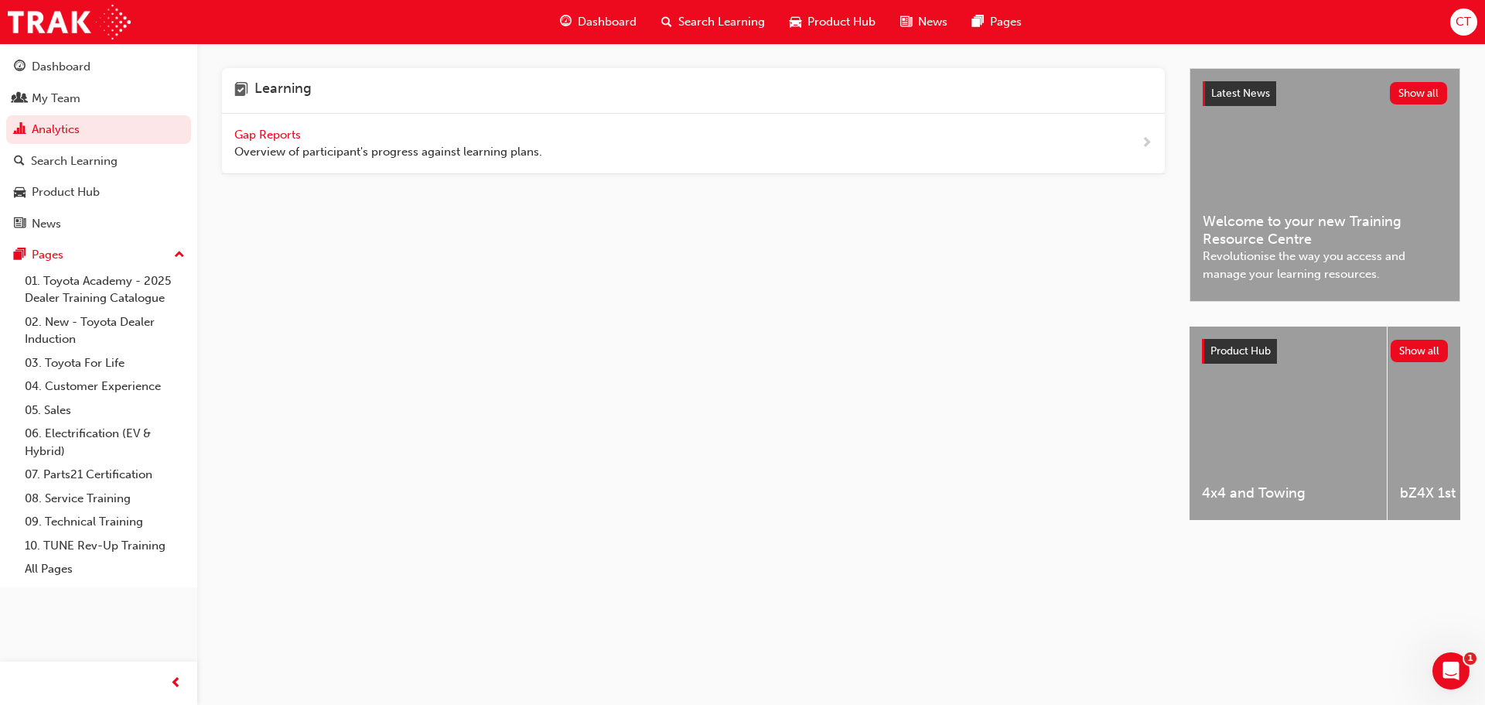
click at [282, 131] on span "Gap Reports" at bounding box center [269, 135] width 70 height 14
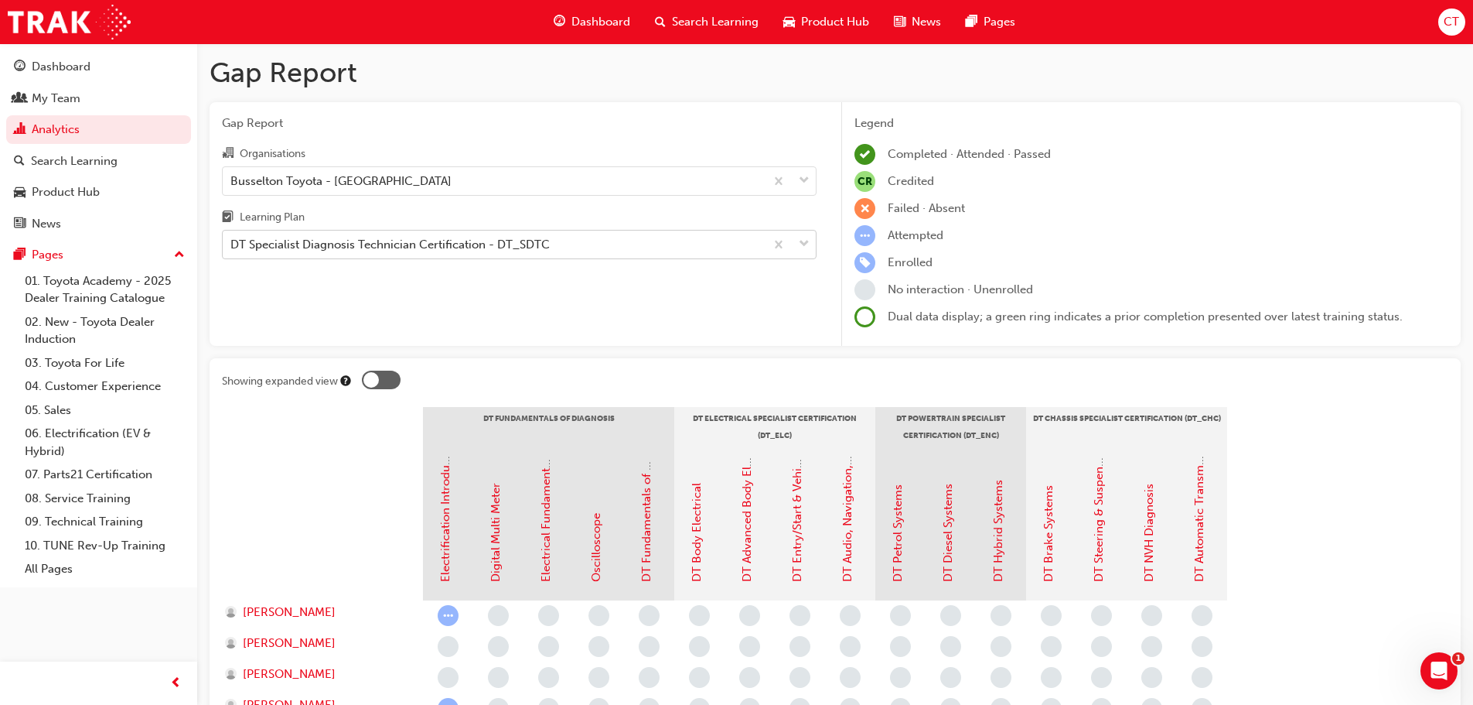
click at [809, 241] on span "down-icon" at bounding box center [804, 244] width 11 height 20
click at [232, 241] on input "Learning Plan DT Specialist Diagnosis Technician Certification - DT_SDTC" at bounding box center [231, 243] width 2 height 13
click at [85, 105] on div "My Team" at bounding box center [98, 98] width 169 height 19
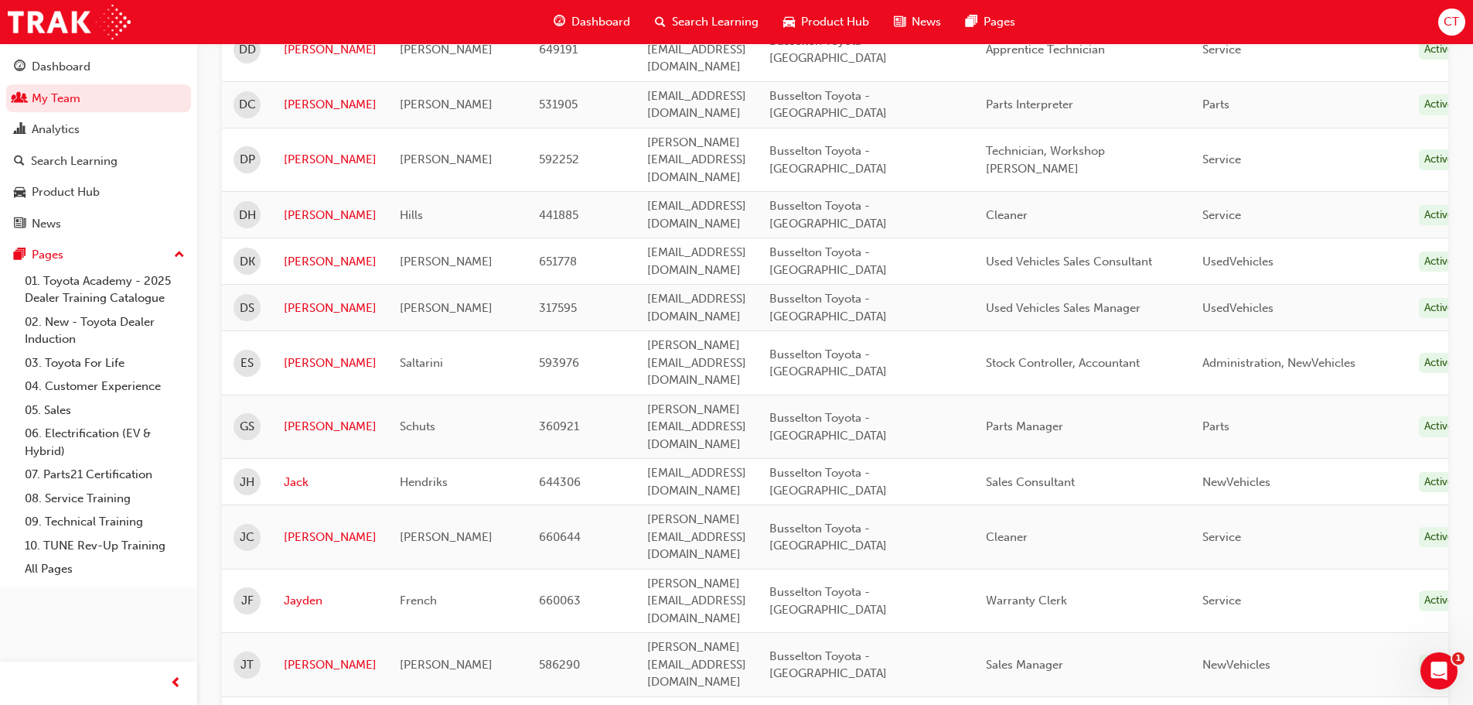
scroll to position [696, 0]
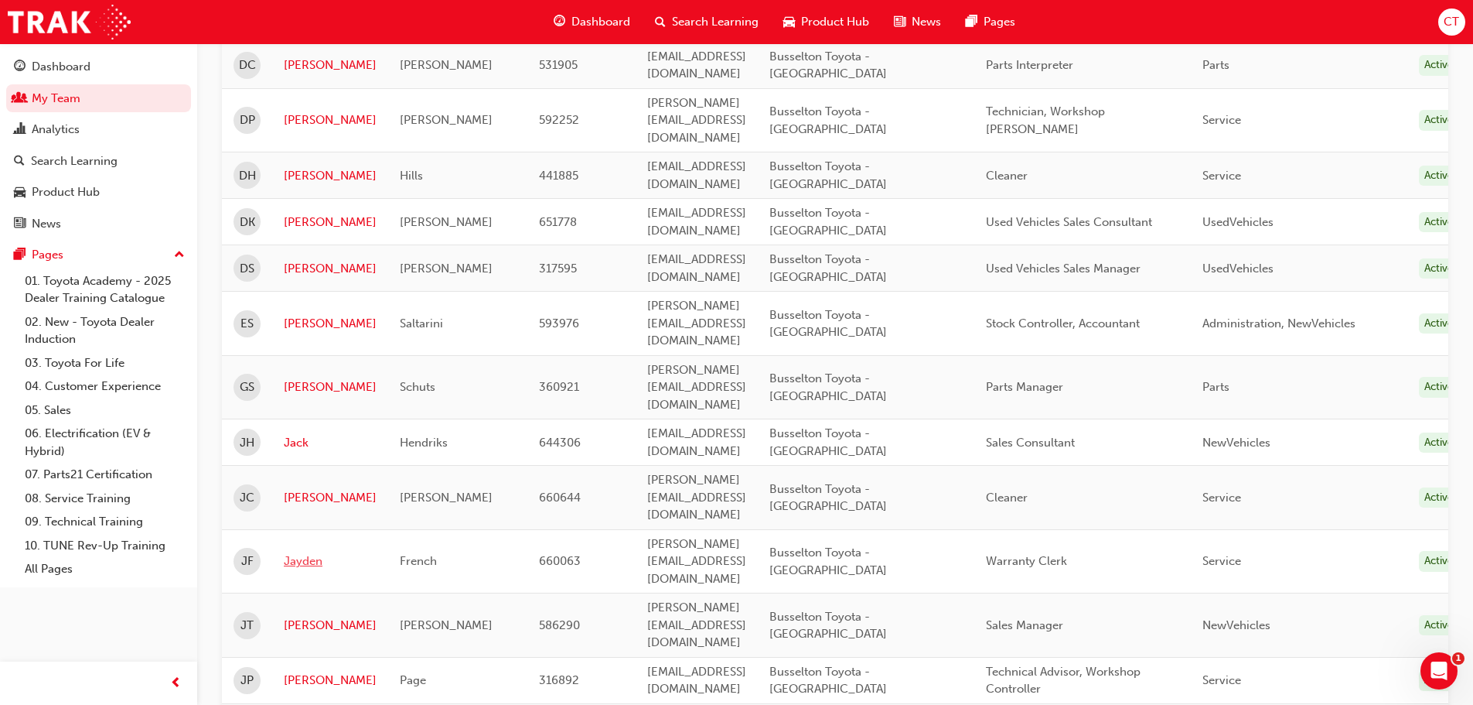
click at [299, 552] on link "Jayden" at bounding box center [330, 561] width 93 height 18
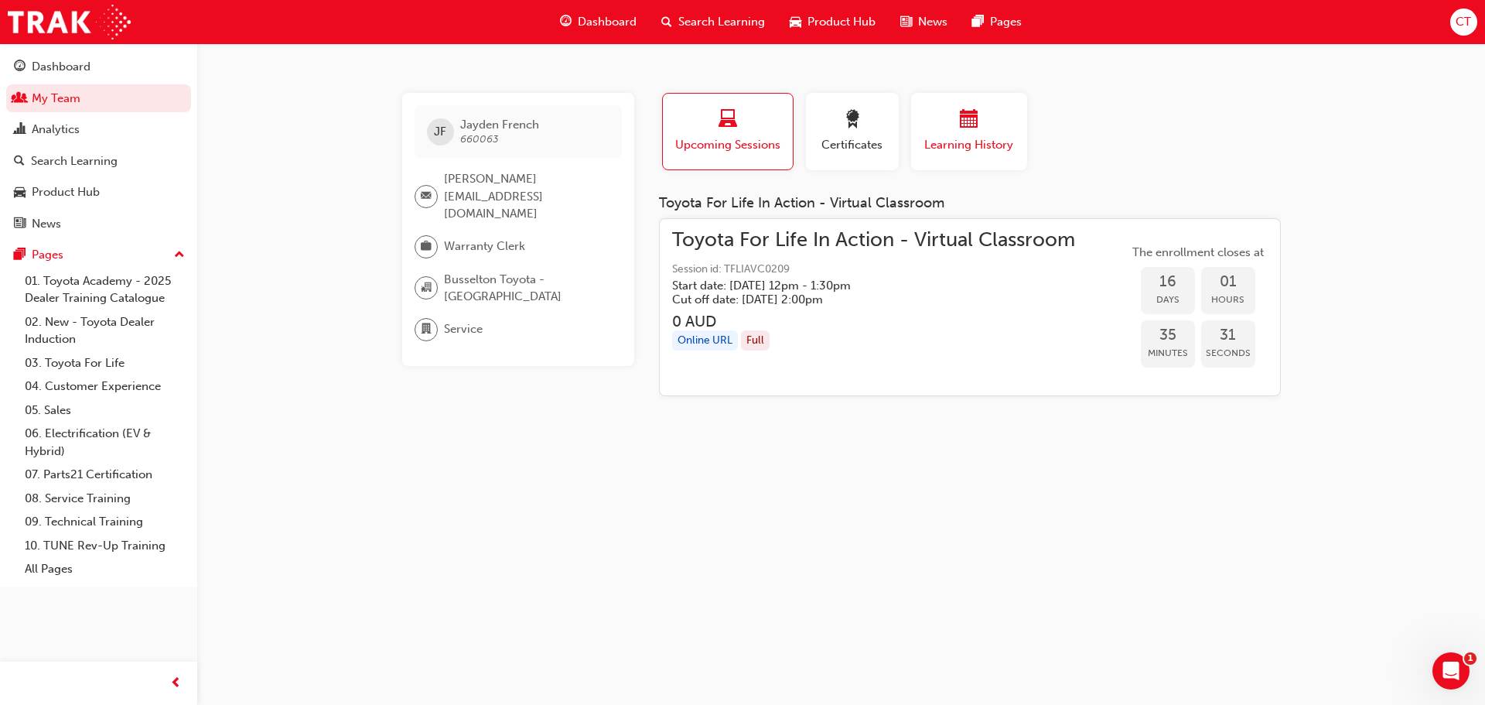
click at [955, 121] on div "button" at bounding box center [969, 122] width 93 height 24
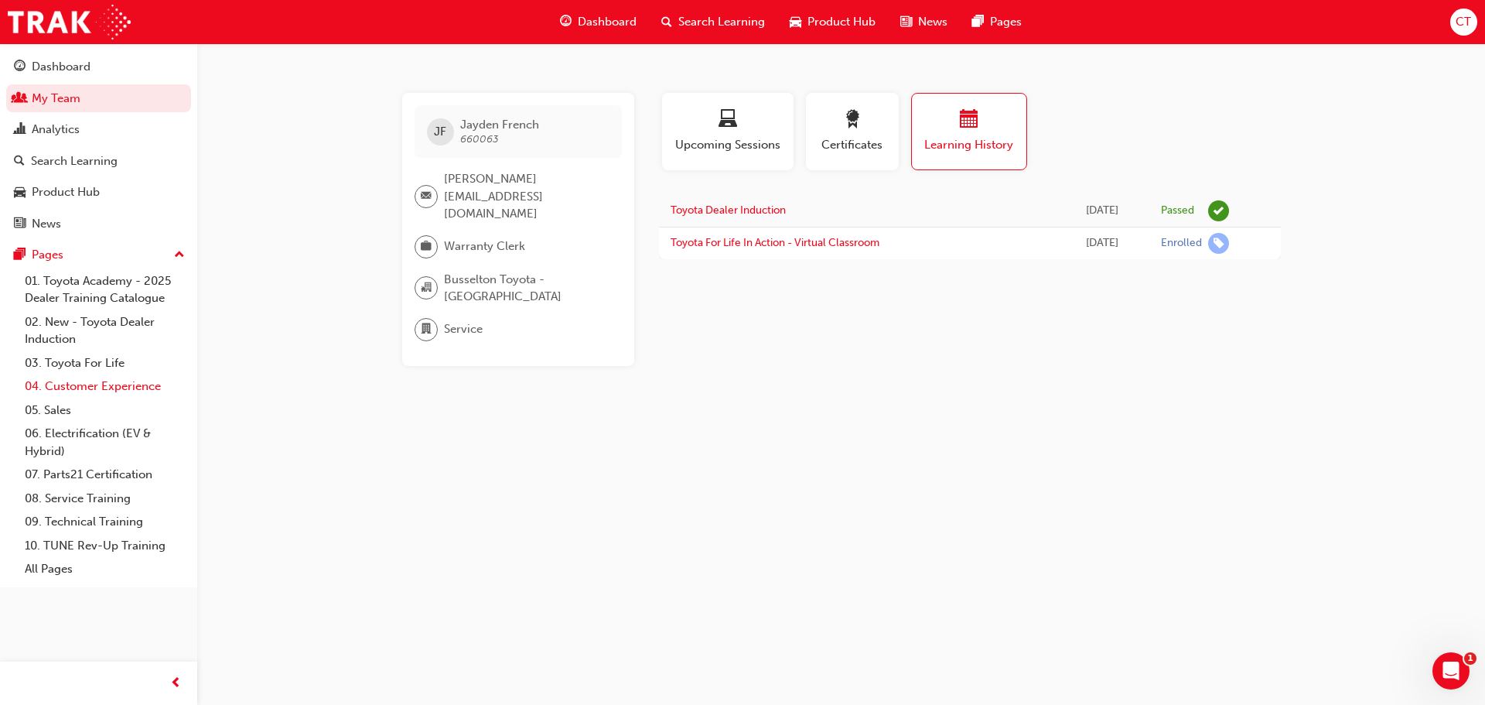
click at [145, 380] on link "04. Customer Experience" at bounding box center [105, 386] width 172 height 24
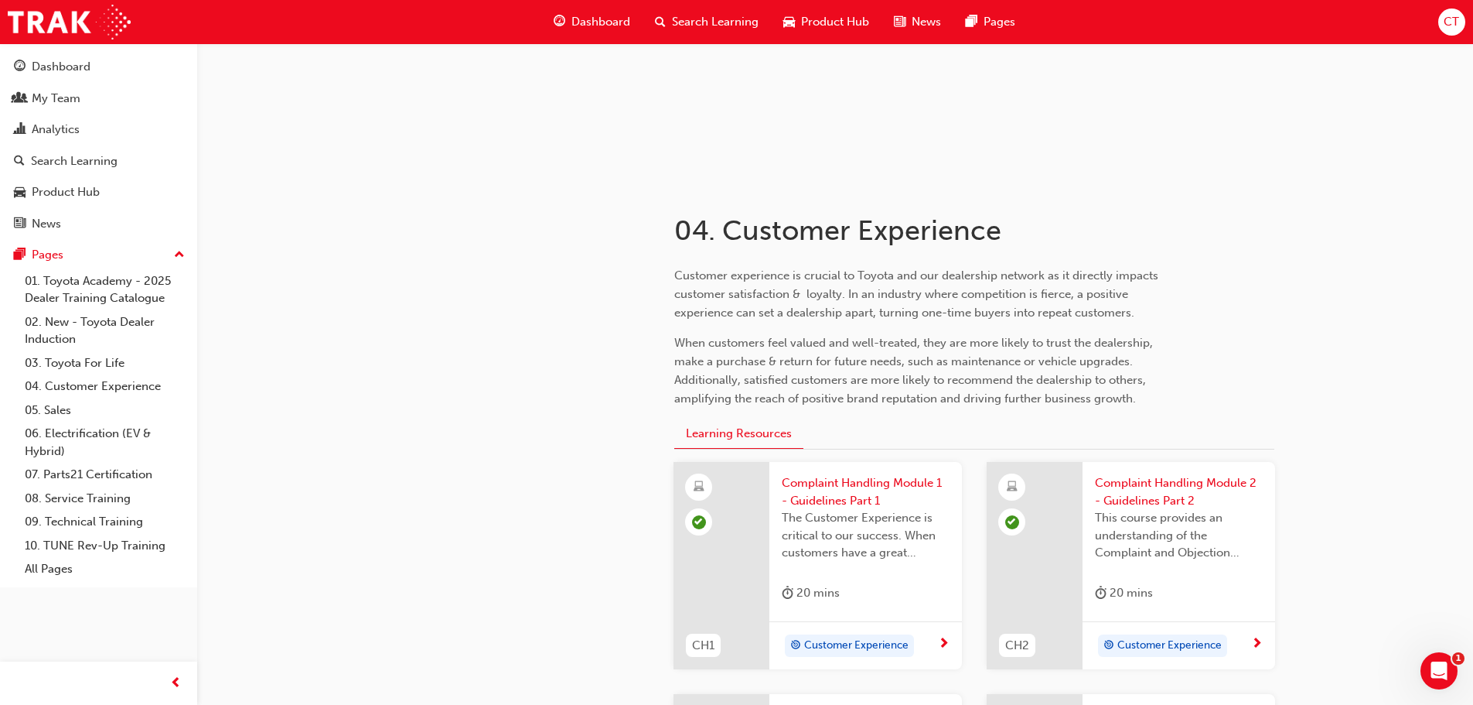
scroll to position [309, 0]
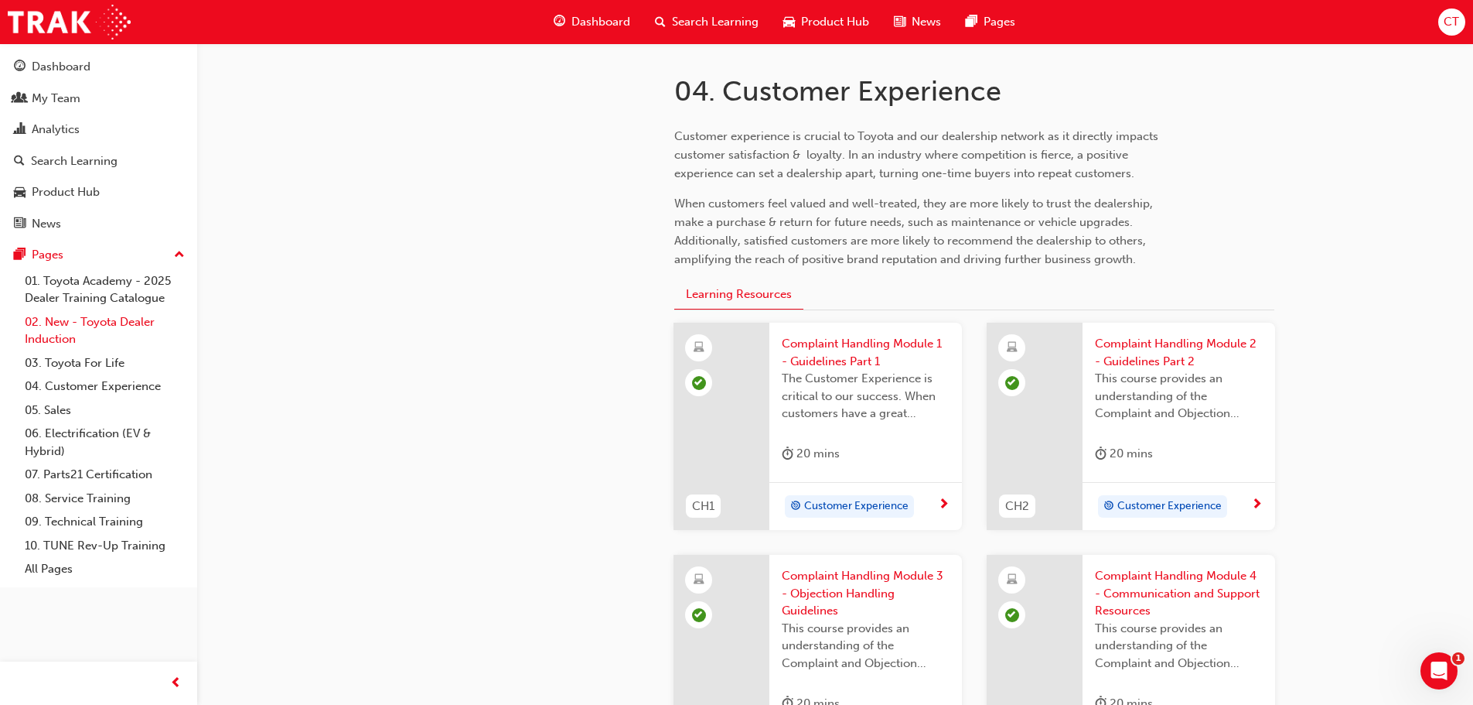
click at [88, 326] on link "02. New - Toyota Dealer Induction" at bounding box center [105, 330] width 172 height 41
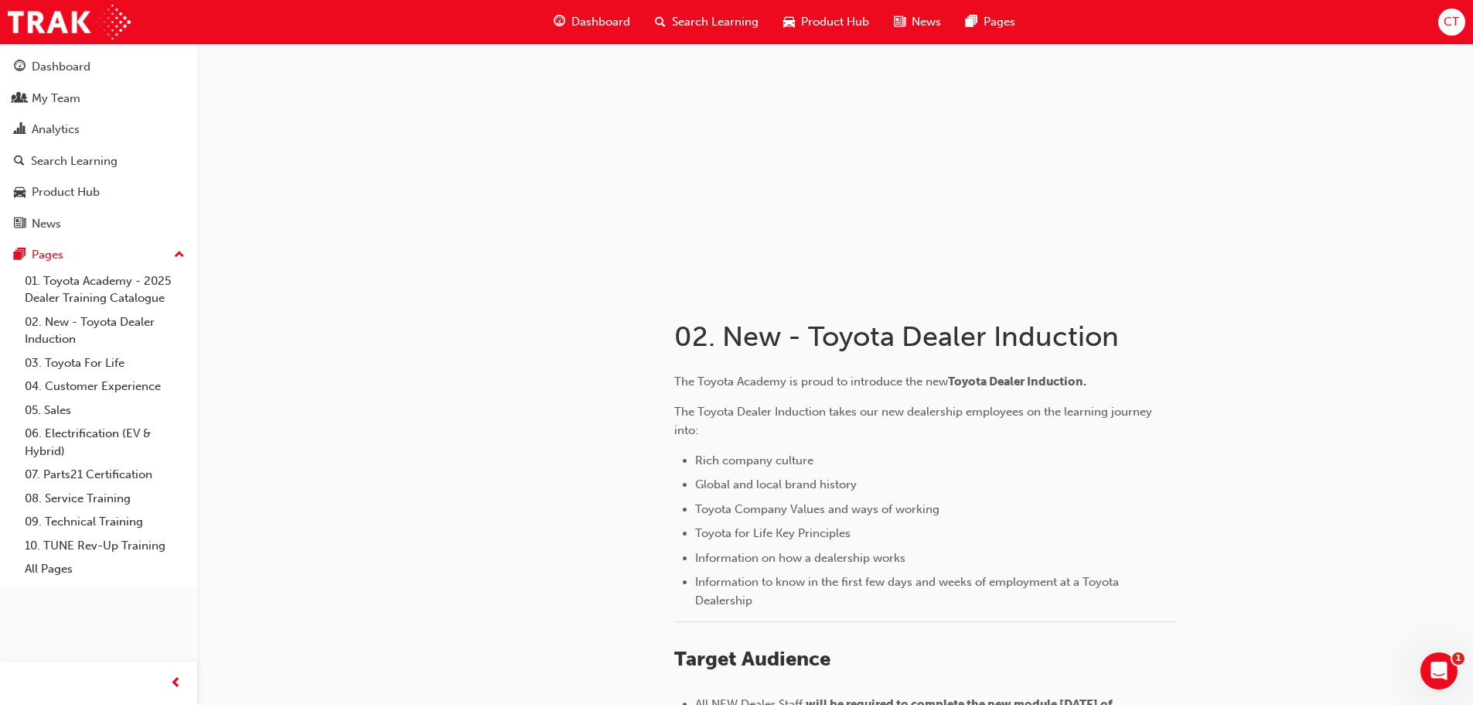
scroll to position [62, 0]
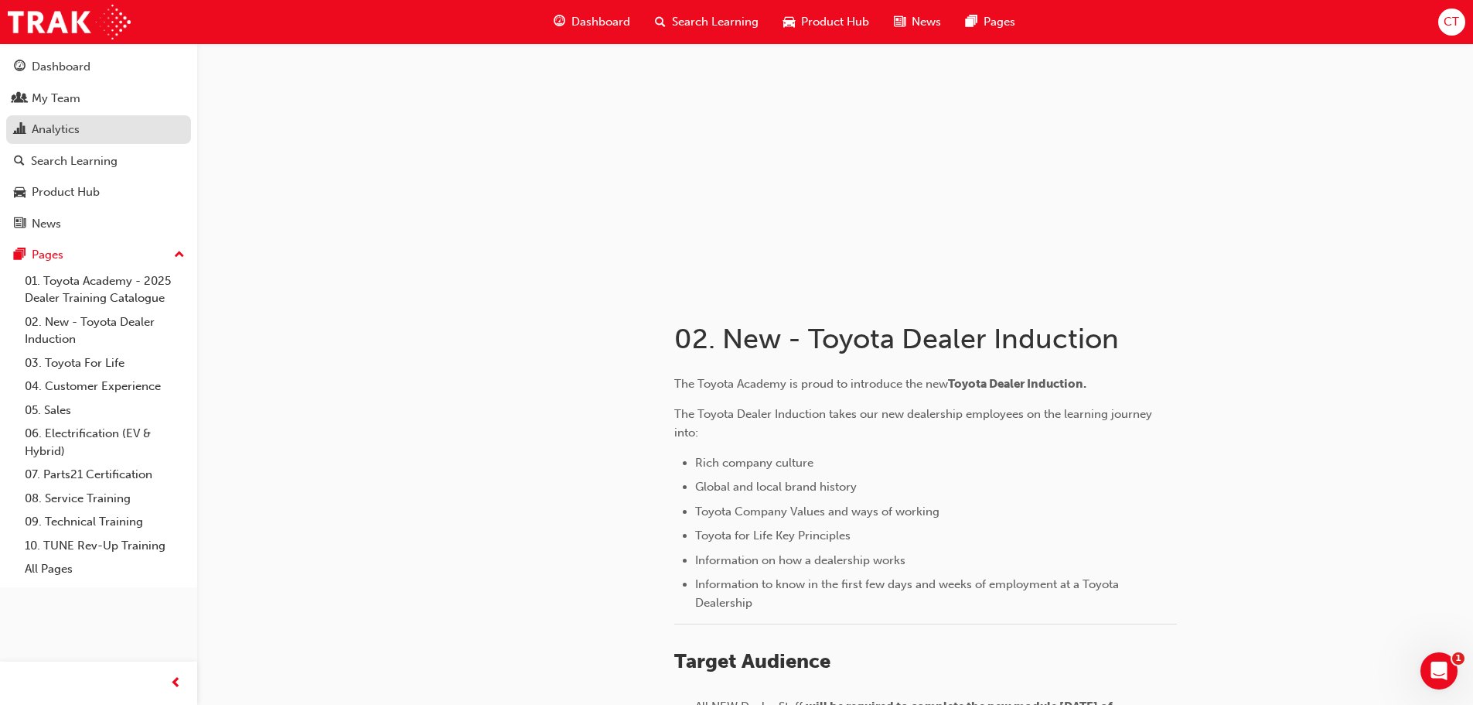
click at [87, 129] on div "Analytics" at bounding box center [98, 129] width 169 height 19
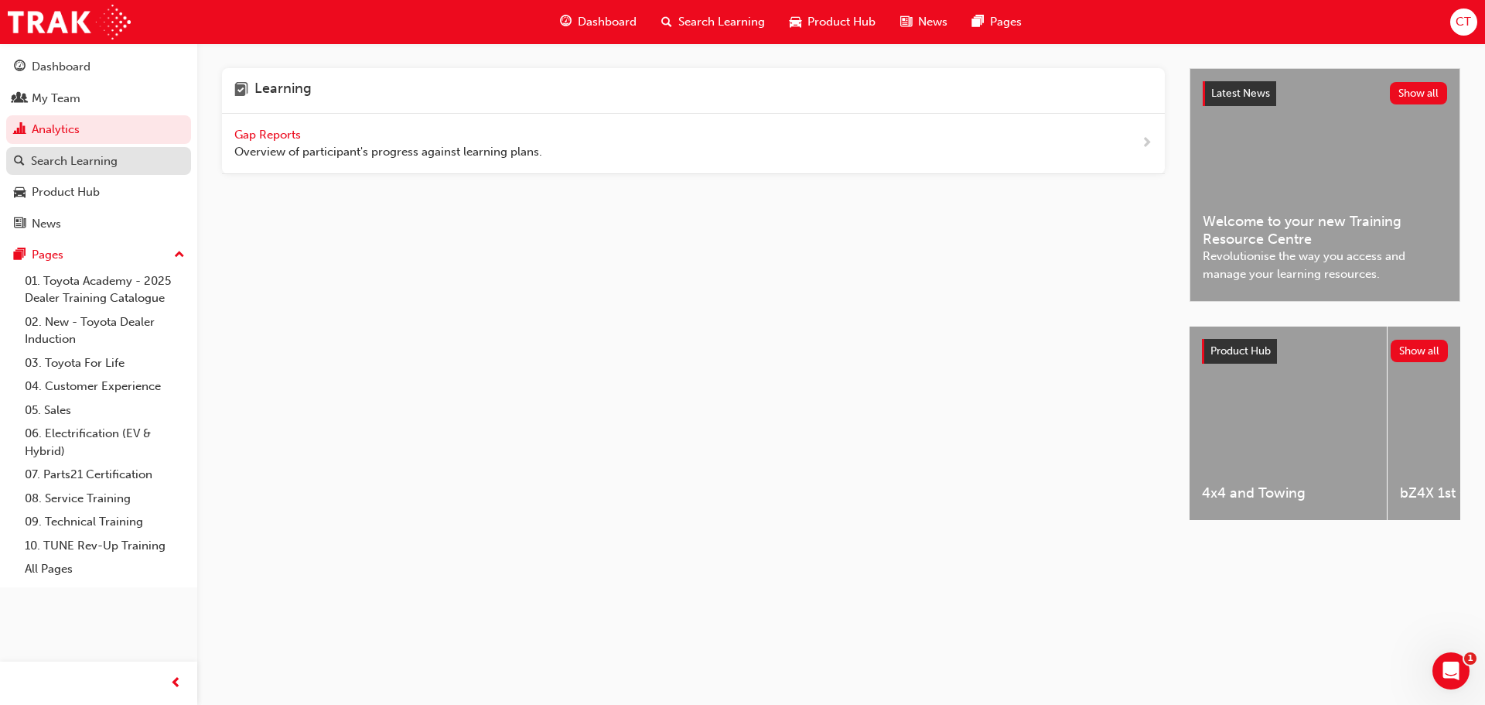
click at [90, 162] on div "Search Learning" at bounding box center [74, 161] width 87 height 18
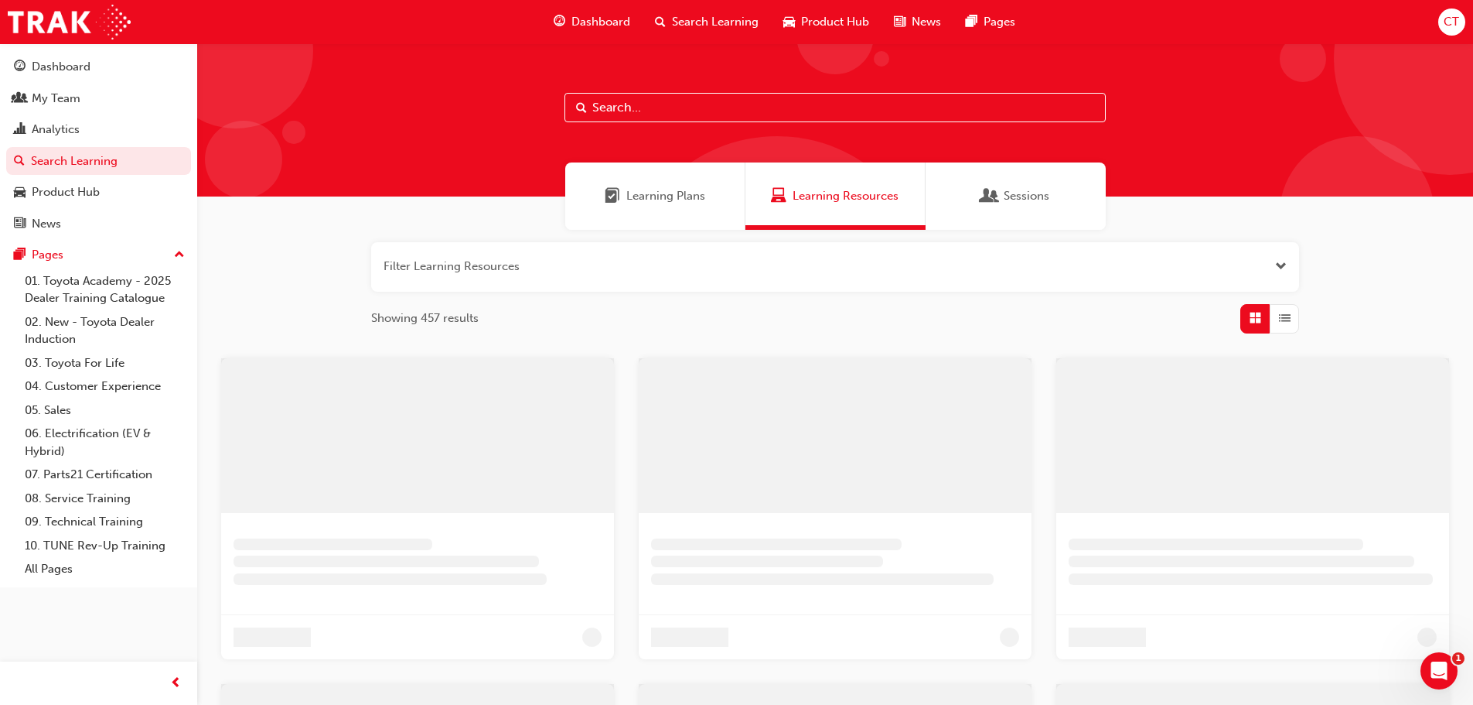
click at [669, 102] on input "text" at bounding box center [835, 107] width 541 height 29
type input "a"
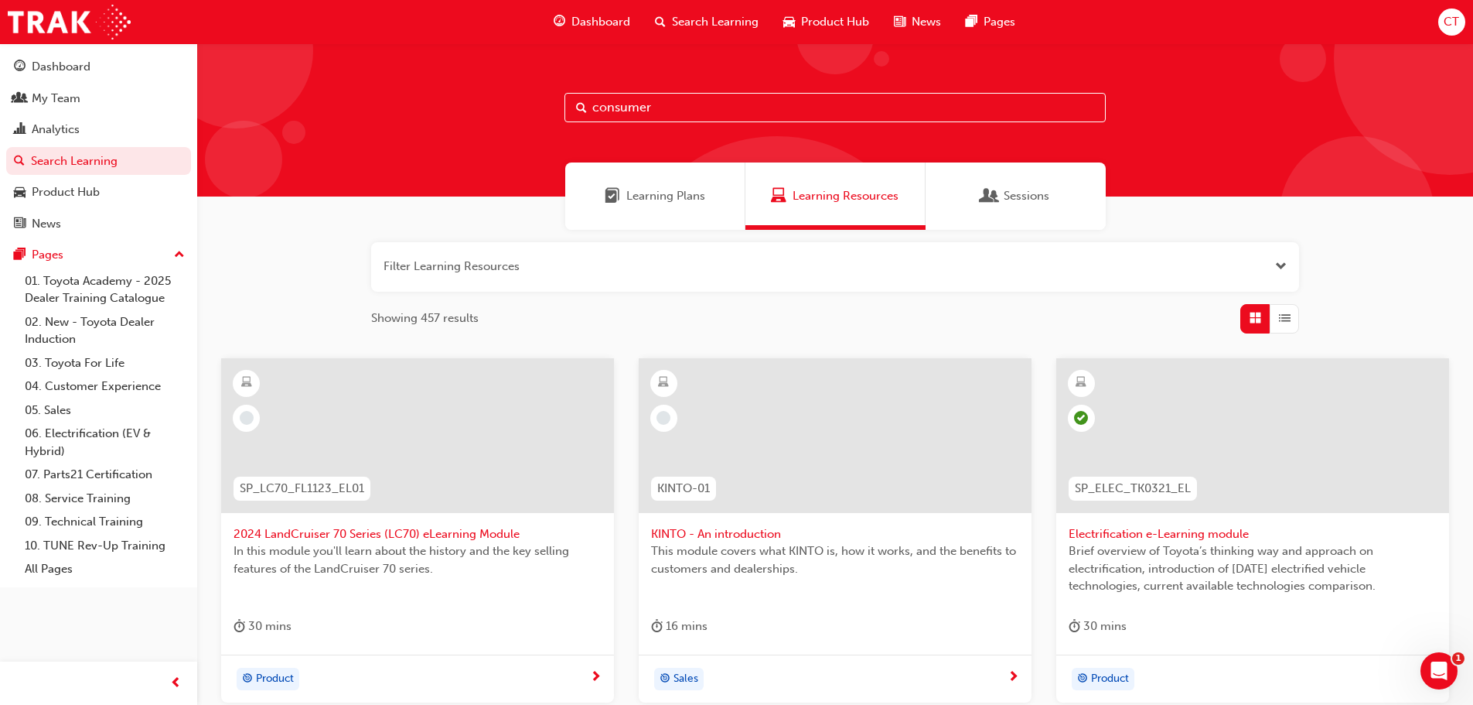
type input "consumer"
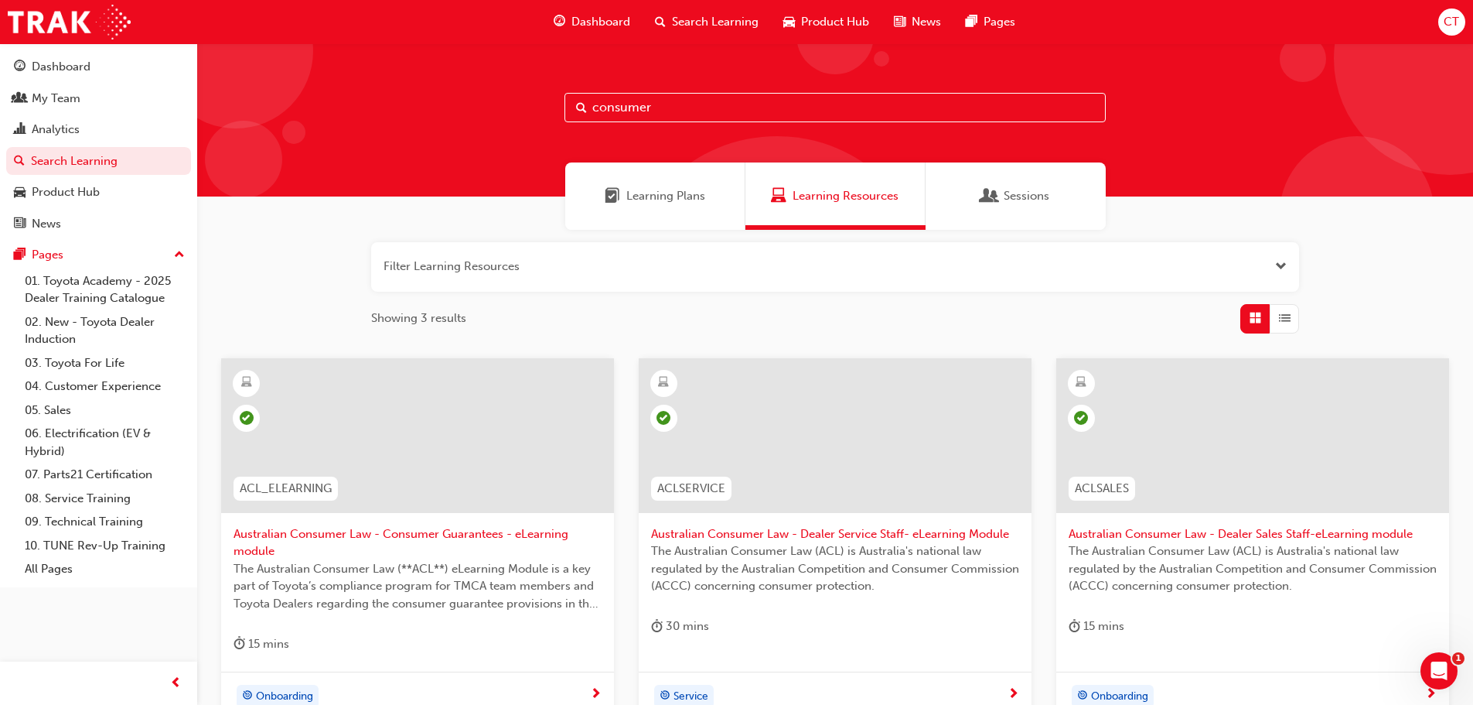
drag, startPoint x: 664, startPoint y: 101, endPoint x: 524, endPoint y: 106, distance: 140.1
click at [535, 106] on div "consumer" at bounding box center [835, 119] width 1276 height 153
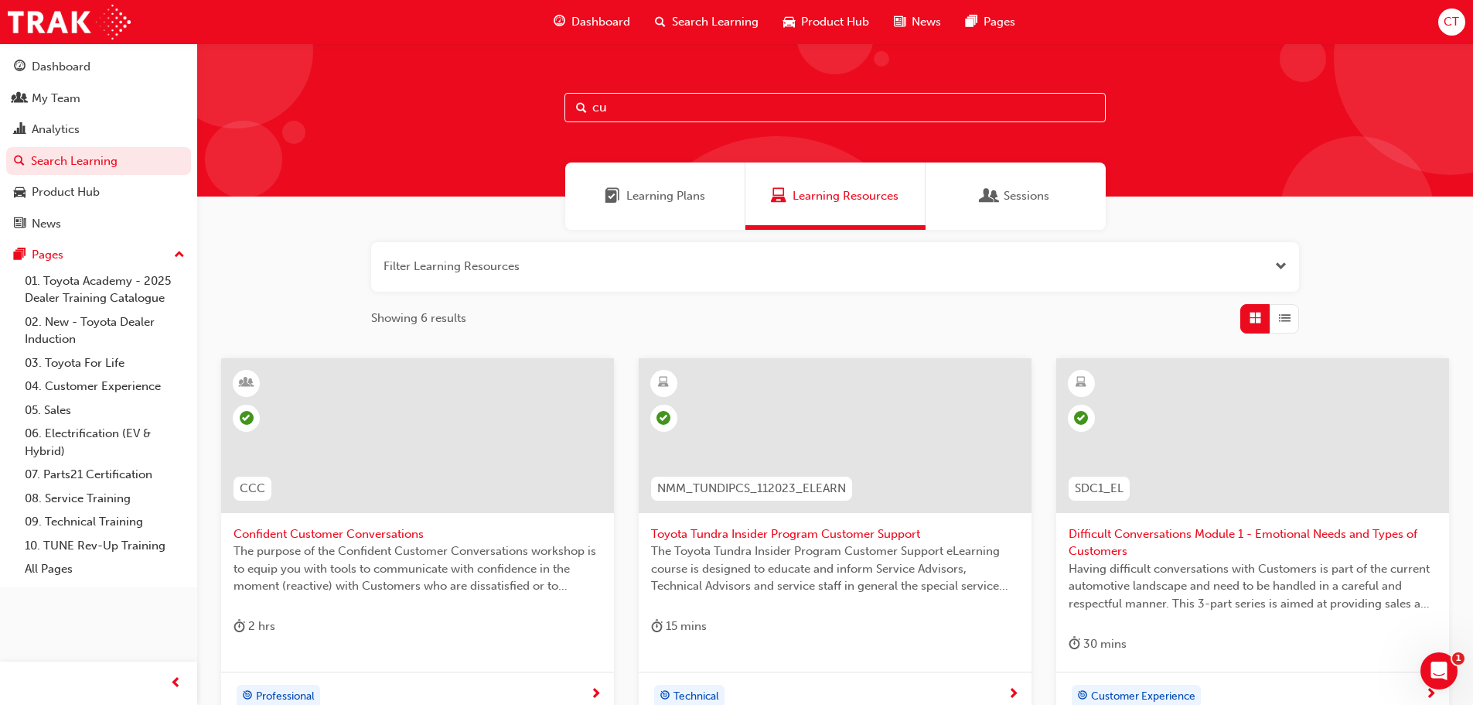
type input "c"
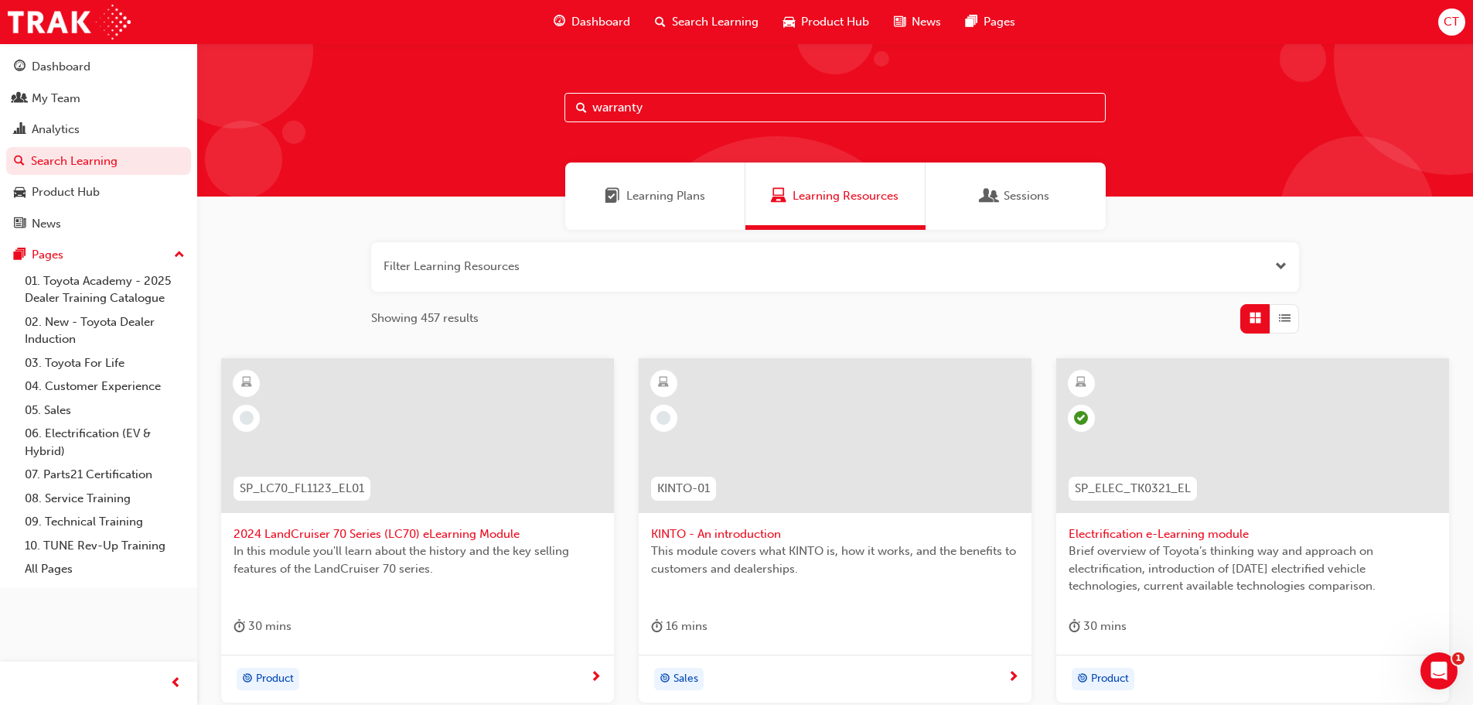
type input "warranty"
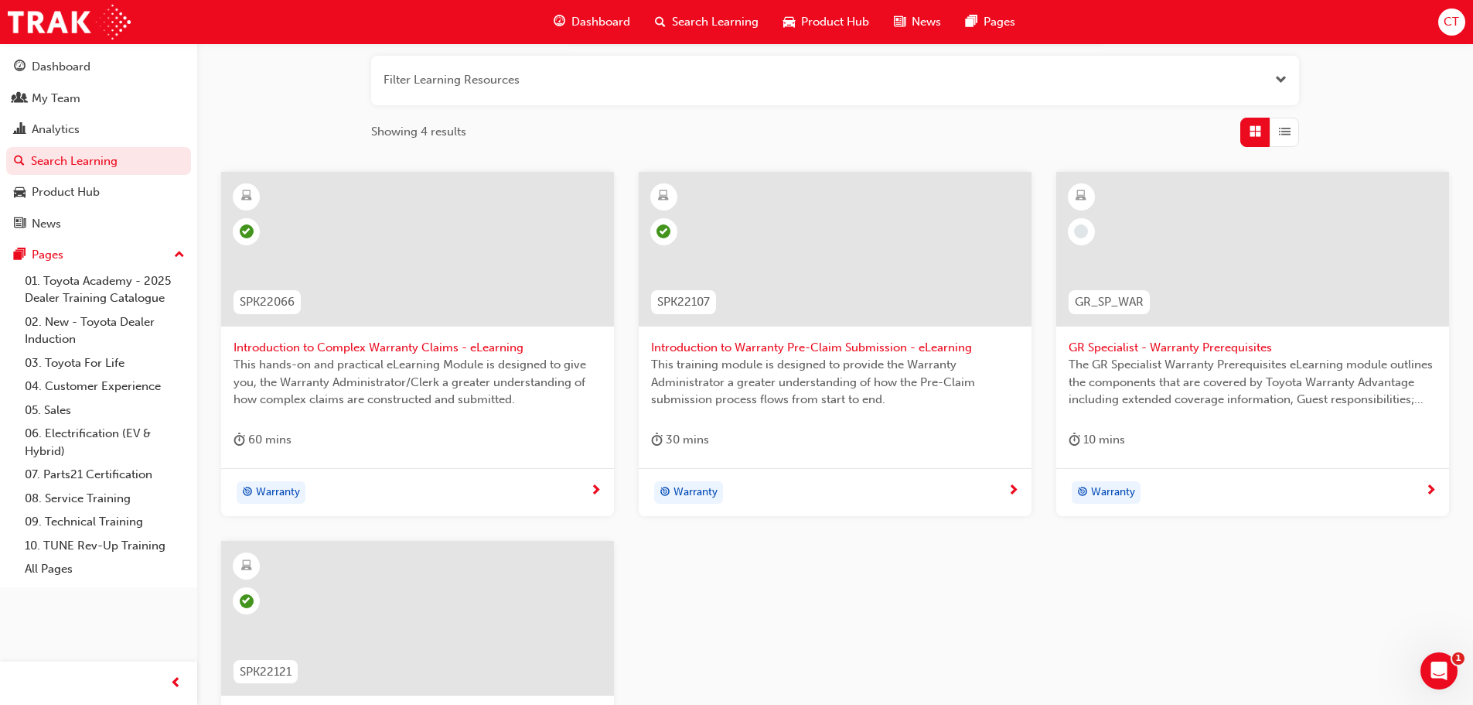
scroll to position [155, 0]
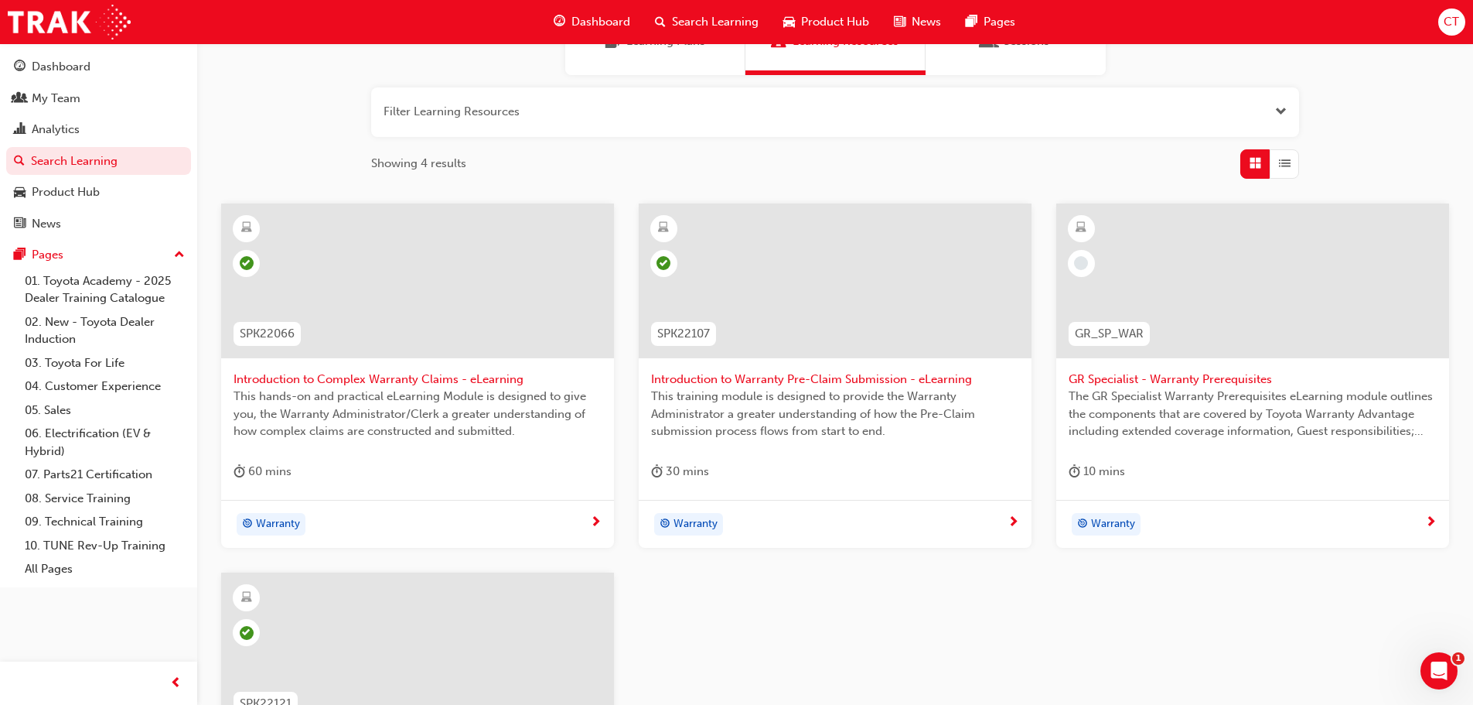
click at [957, 618] on div "SPK22066 Introduction to Complex Warranty Claims - eLearning This hands-on and …" at bounding box center [835, 572] width 1253 height 739
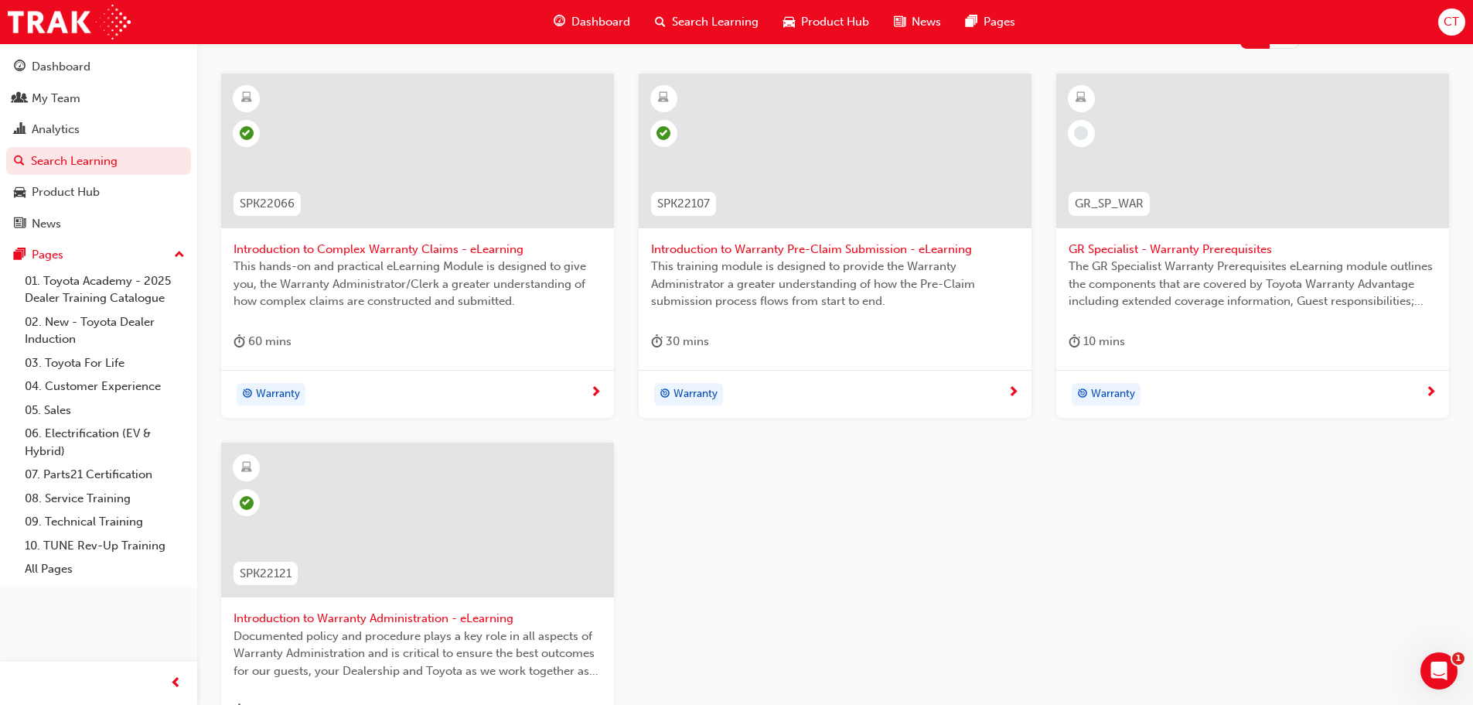
scroll to position [309, 0]
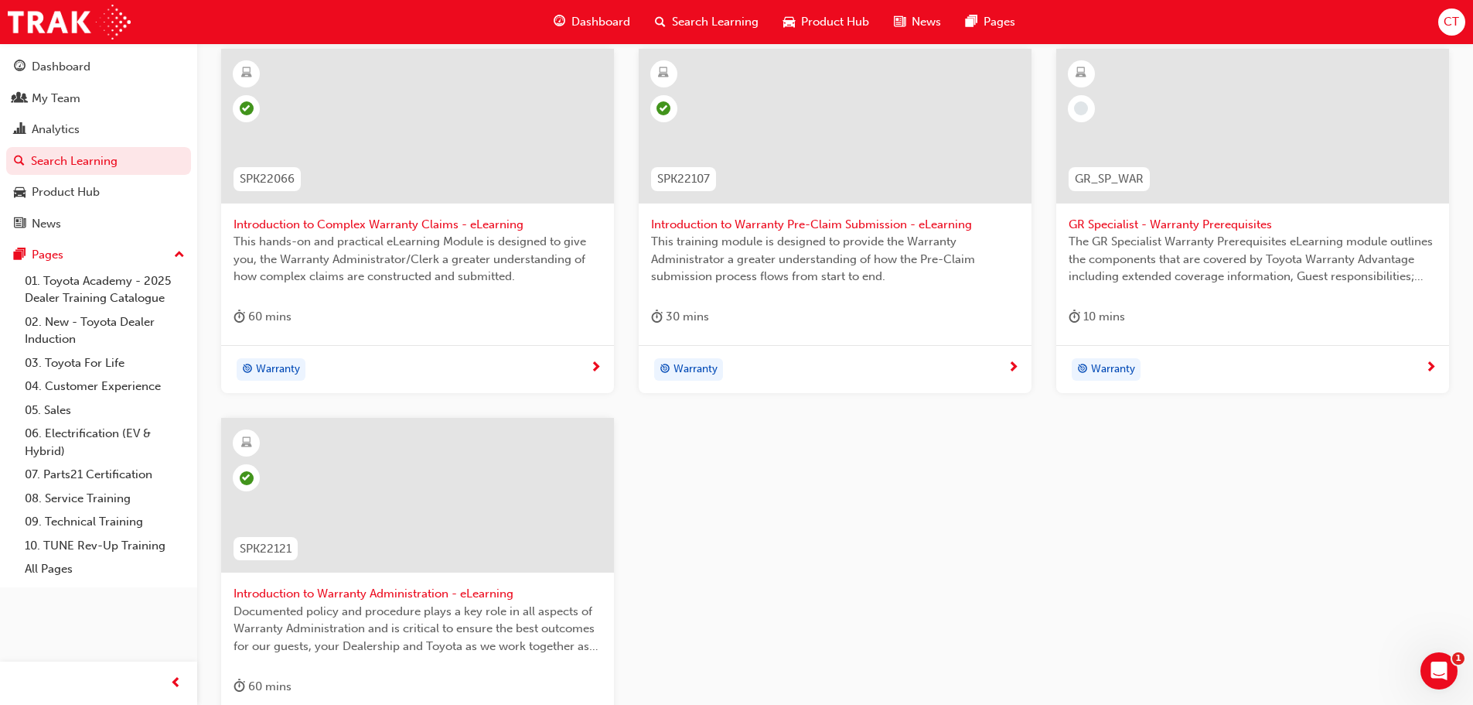
click at [802, 555] on div "SPK22066 Introduction to Complex Warranty Claims - eLearning This hands-on and …" at bounding box center [835, 418] width 1253 height 739
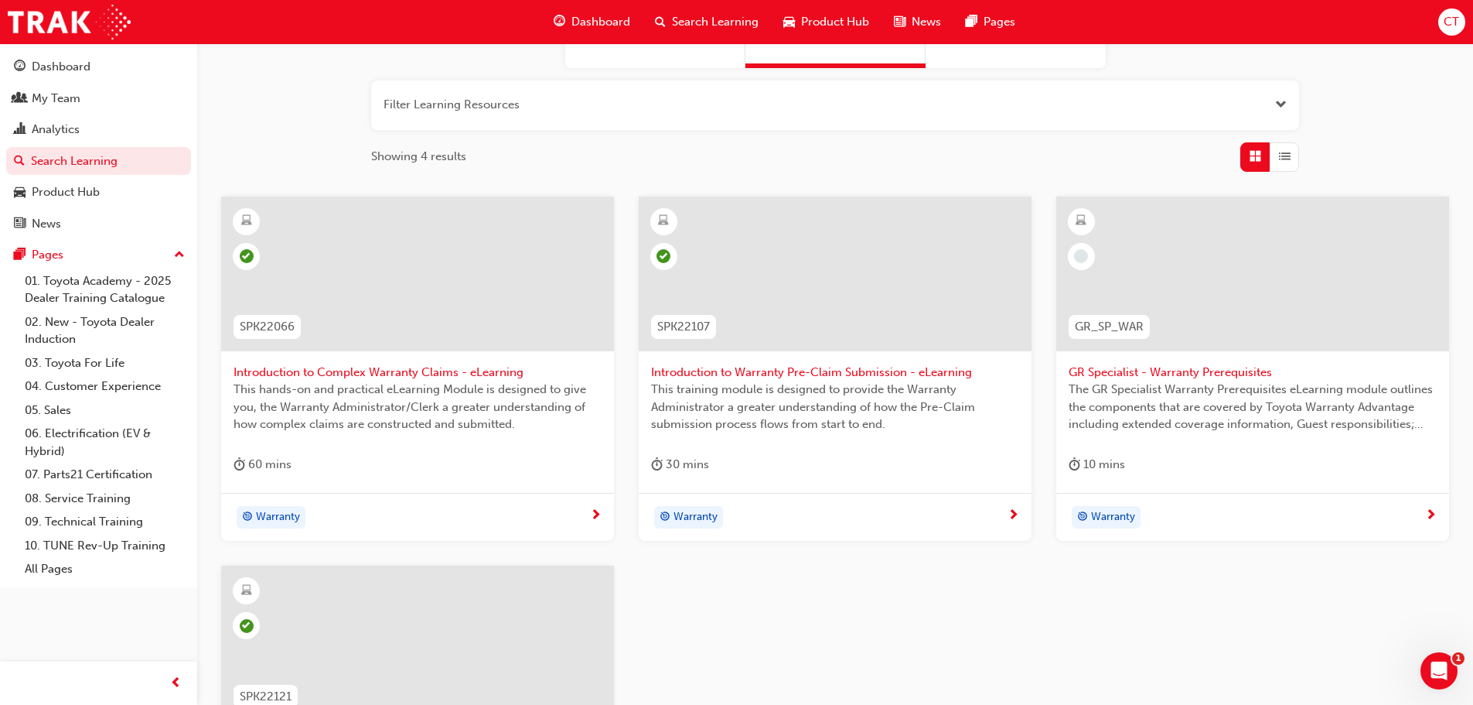
scroll to position [77, 0]
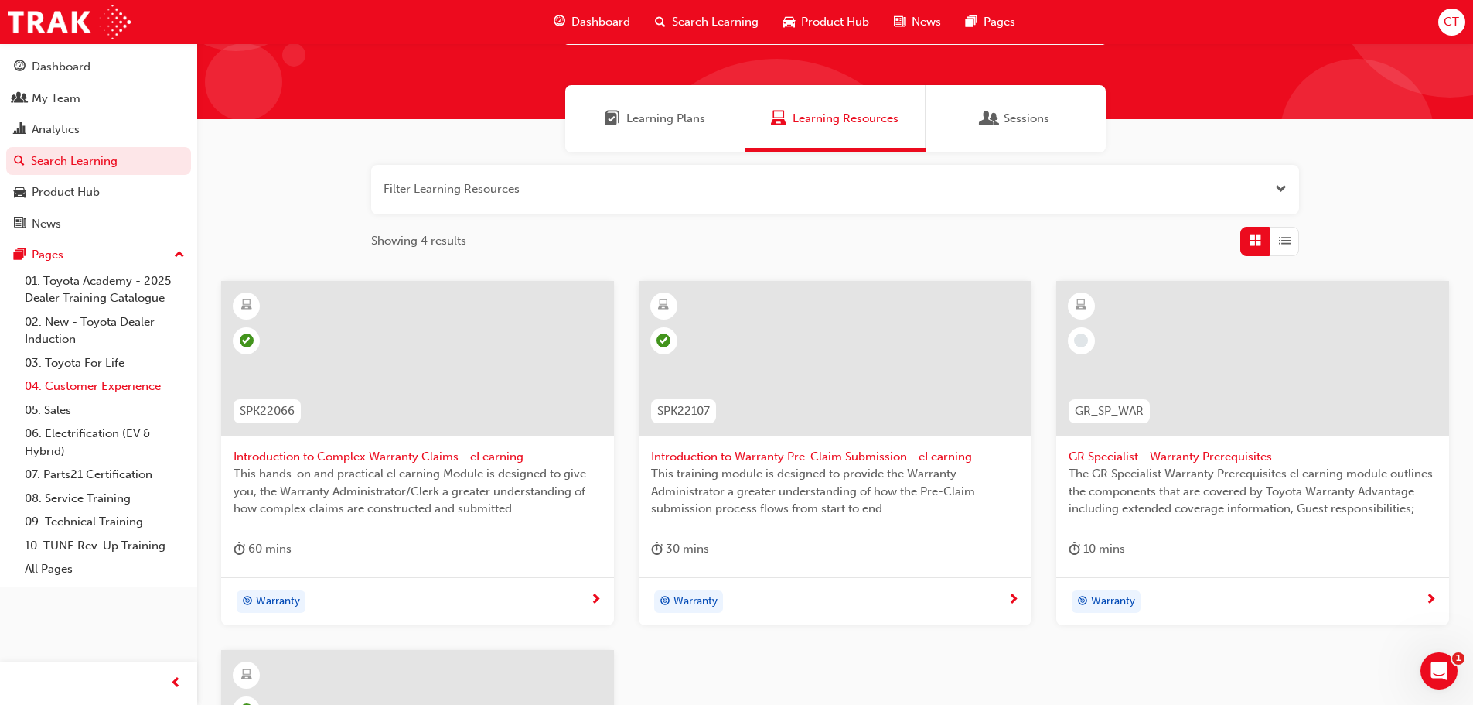
click at [67, 387] on link "04. Customer Experience" at bounding box center [105, 386] width 172 height 24
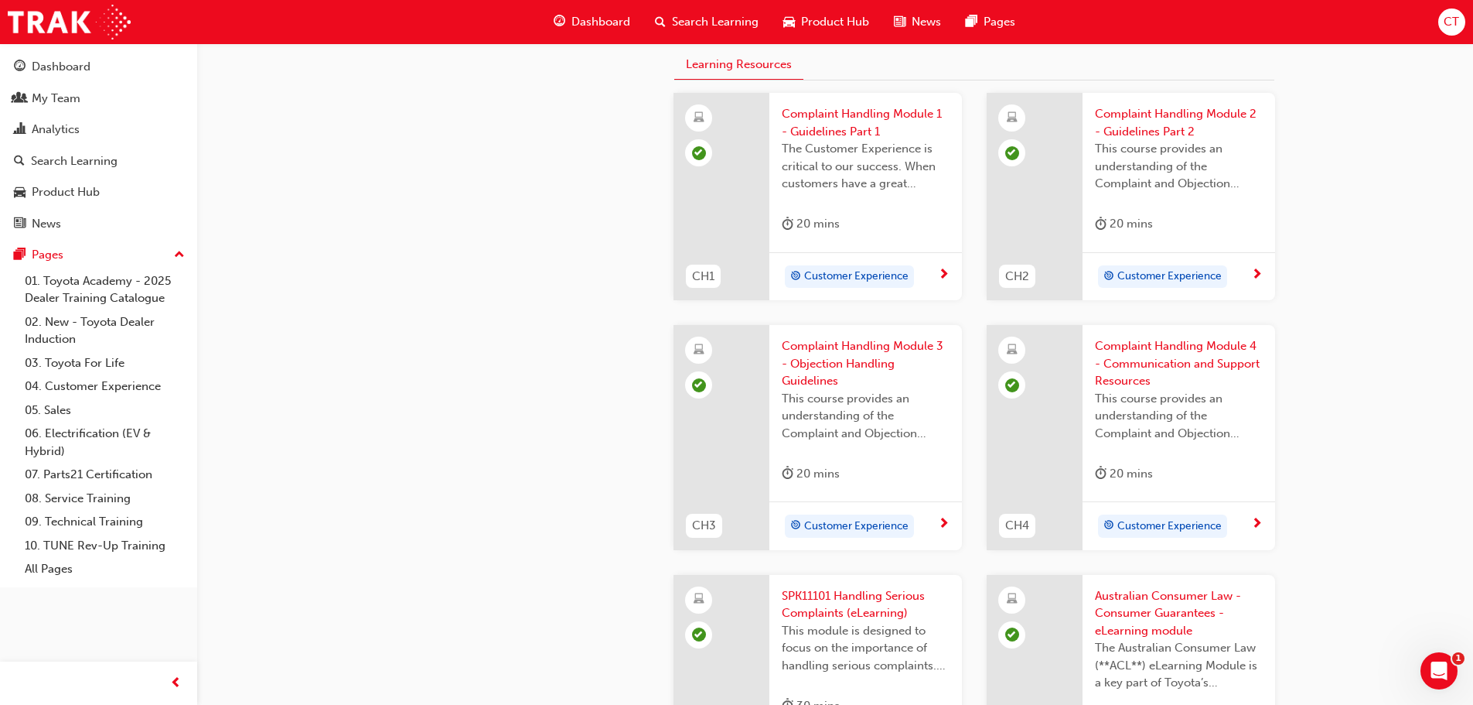
scroll to position [541, 0]
